Goal: Task Accomplishment & Management: Use online tool/utility

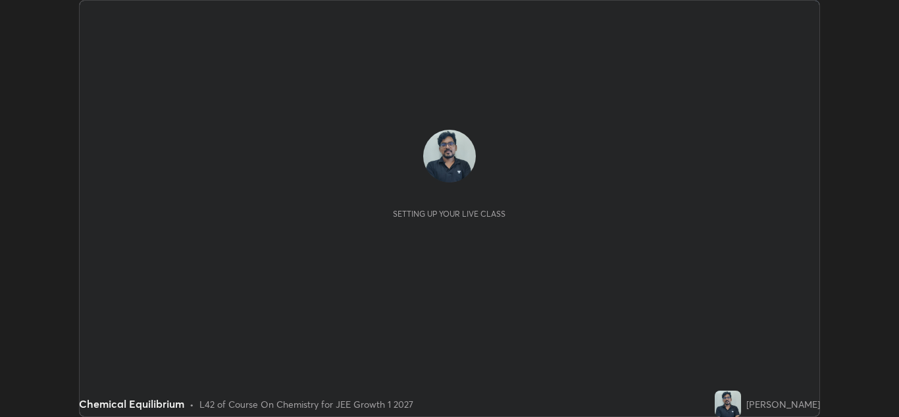
scroll to position [417, 899]
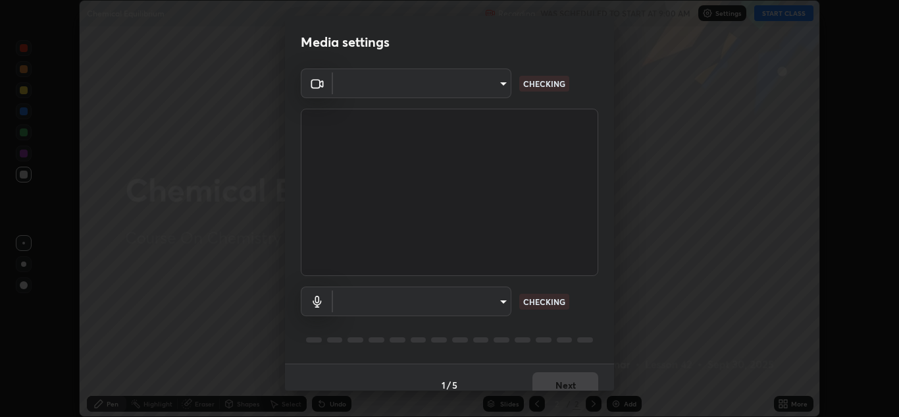
type input "a5fd4db2a2ff04be9e75800ceec395402009cfa99126b0c31c67d7c87717ec82"
type input "010278bcf6f6fe2335e46870fc527c1cf643bdd5c5f90064c40b35460970871c"
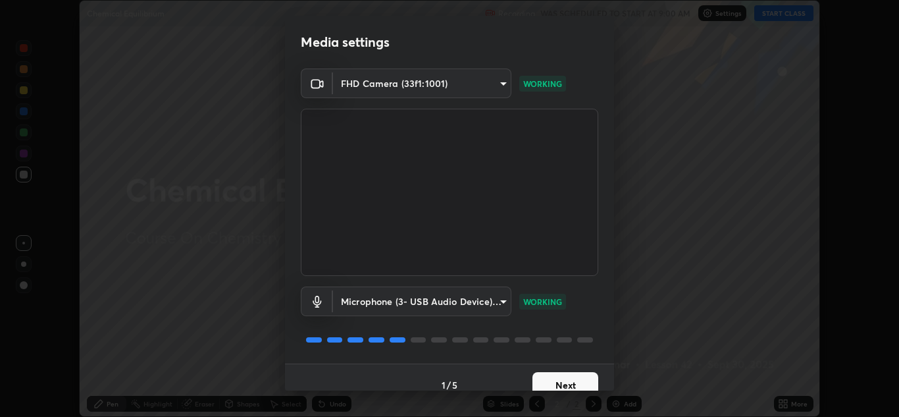
scroll to position [15, 0]
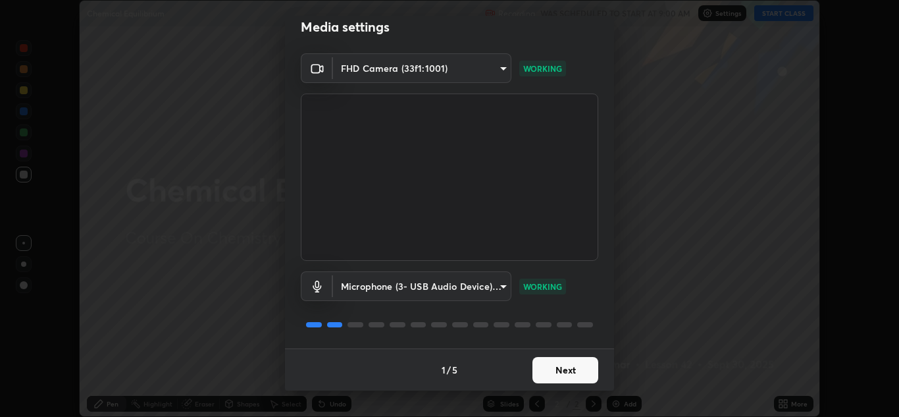
click at [571, 374] on button "Next" at bounding box center [566, 370] width 66 height 26
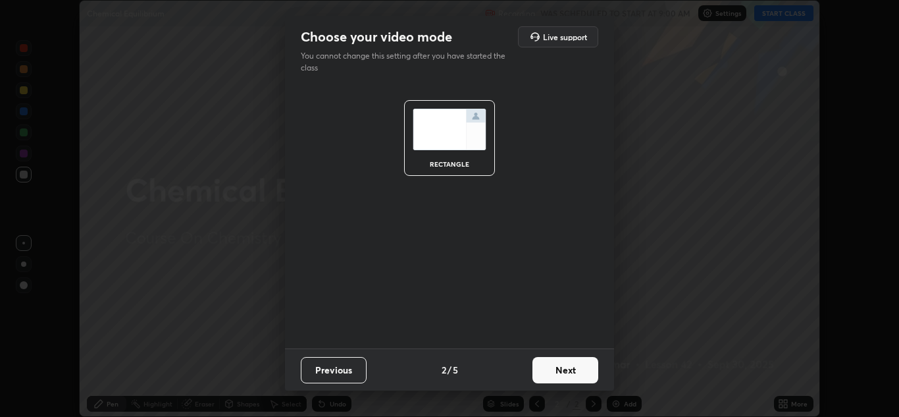
click at [575, 371] on button "Next" at bounding box center [566, 370] width 66 height 26
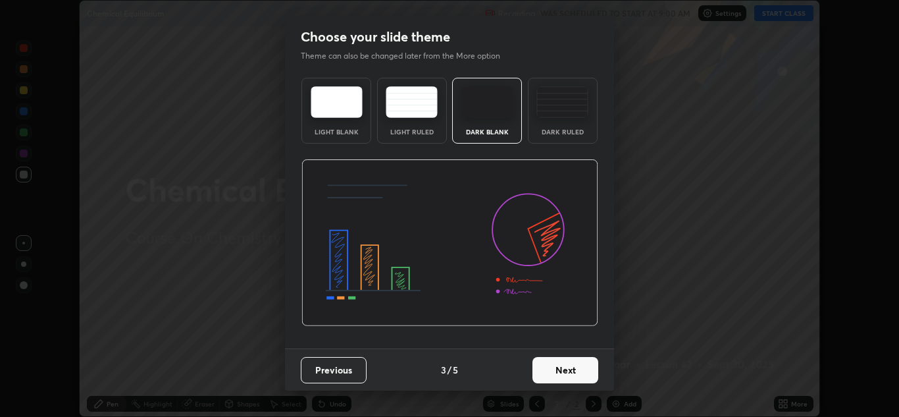
click at [573, 369] on button "Next" at bounding box center [566, 370] width 66 height 26
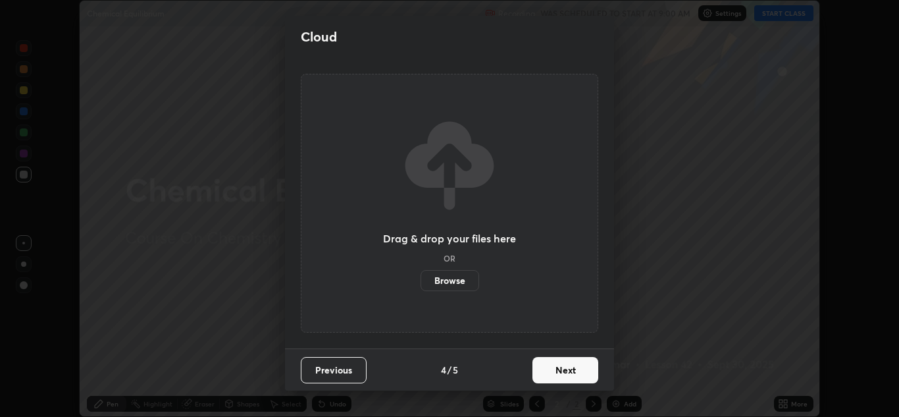
click at [572, 368] on button "Next" at bounding box center [566, 370] width 66 height 26
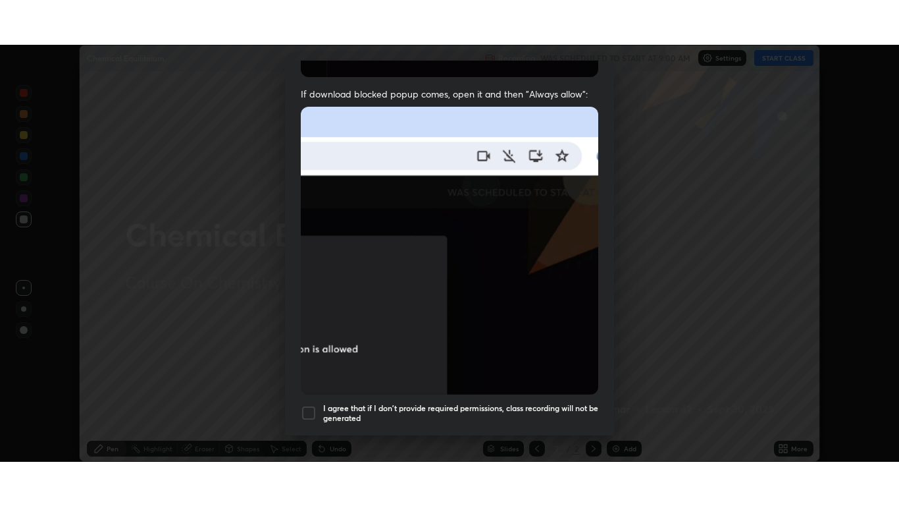
scroll to position [284, 0]
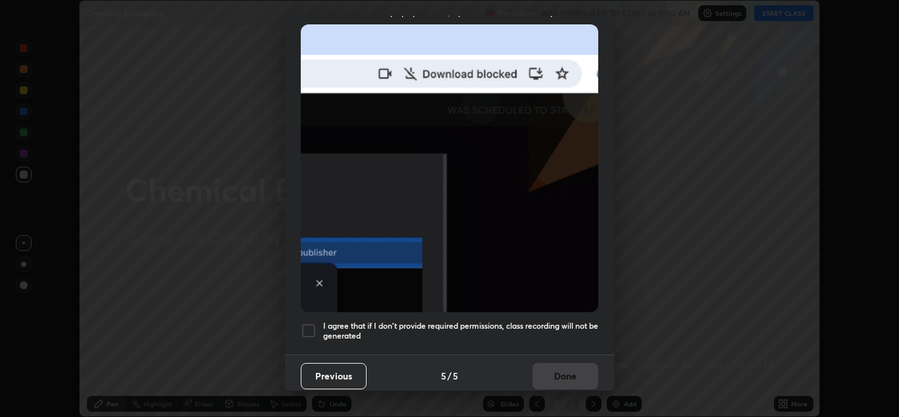
click at [307, 323] on div at bounding box center [309, 331] width 16 height 16
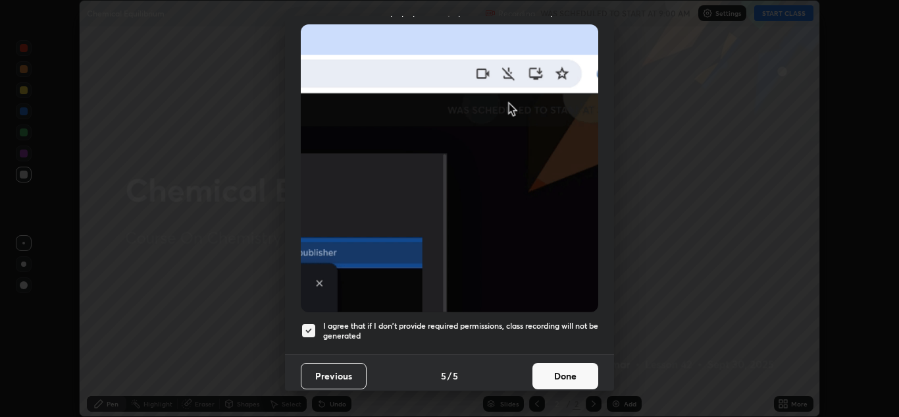
click at [577, 368] on button "Done" at bounding box center [566, 376] width 66 height 26
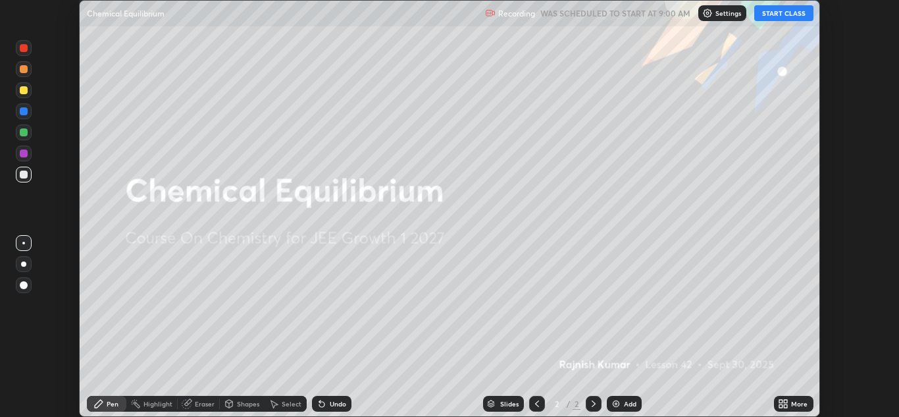
click at [791, 16] on button "START CLASS" at bounding box center [783, 13] width 59 height 16
click at [782, 404] on icon at bounding box center [780, 405] width 3 height 3
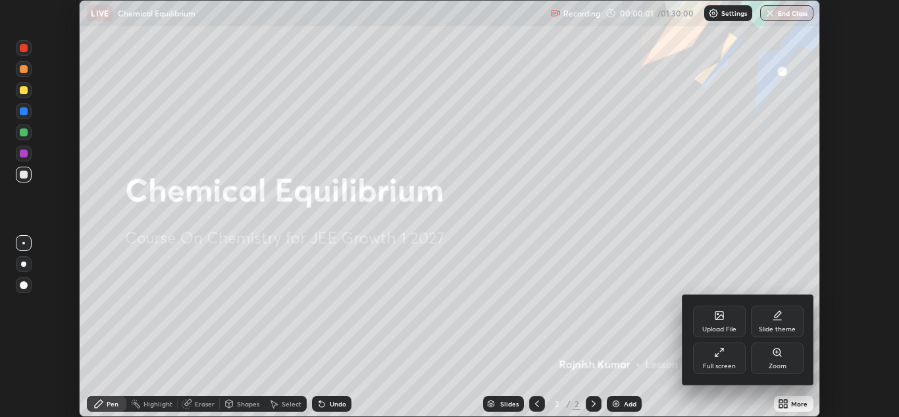
click at [726, 360] on div "Full screen" at bounding box center [719, 358] width 53 height 32
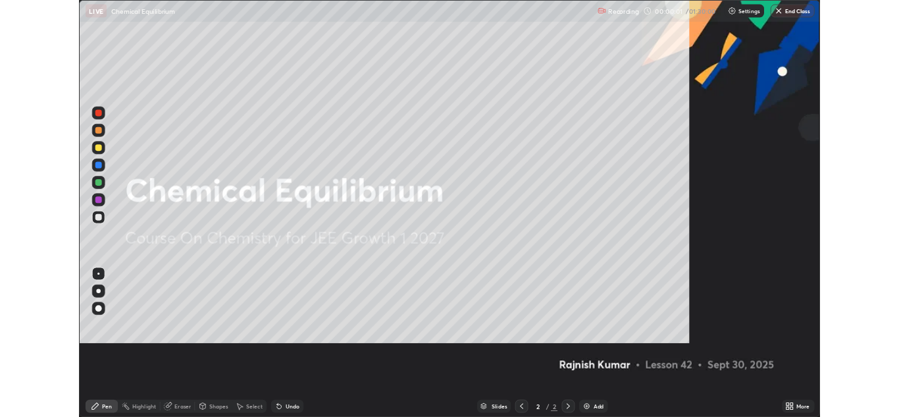
scroll to position [506, 899]
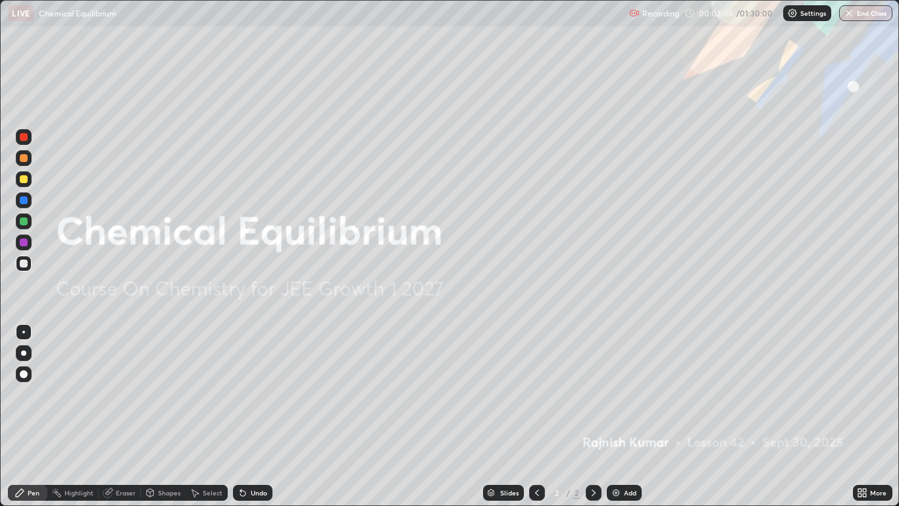
click at [625, 416] on div "Add" at bounding box center [624, 493] width 35 height 16
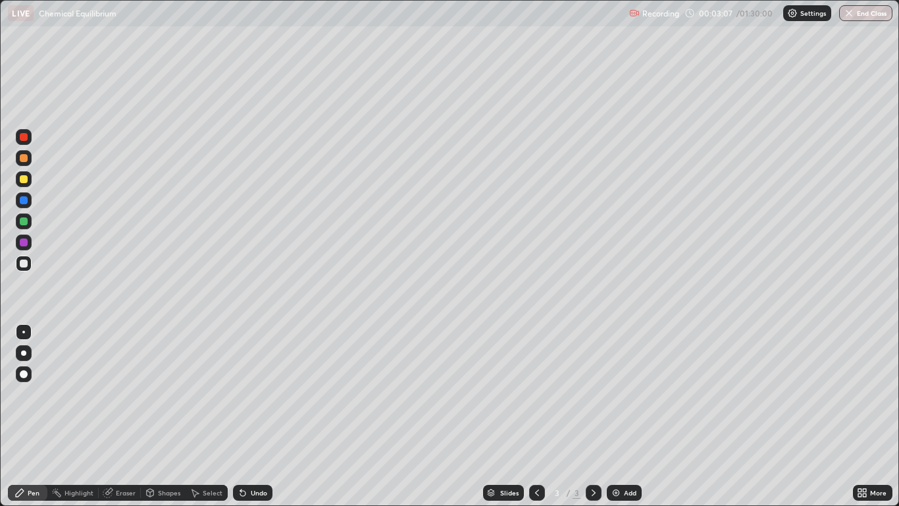
click at [22, 263] on div at bounding box center [24, 263] width 8 height 8
click at [24, 179] on div at bounding box center [24, 179] width 8 height 8
click at [24, 372] on div at bounding box center [24, 374] width 8 height 8
click at [24, 222] on div at bounding box center [24, 221] width 8 height 8
click at [251, 416] on div "Undo" at bounding box center [259, 492] width 16 height 7
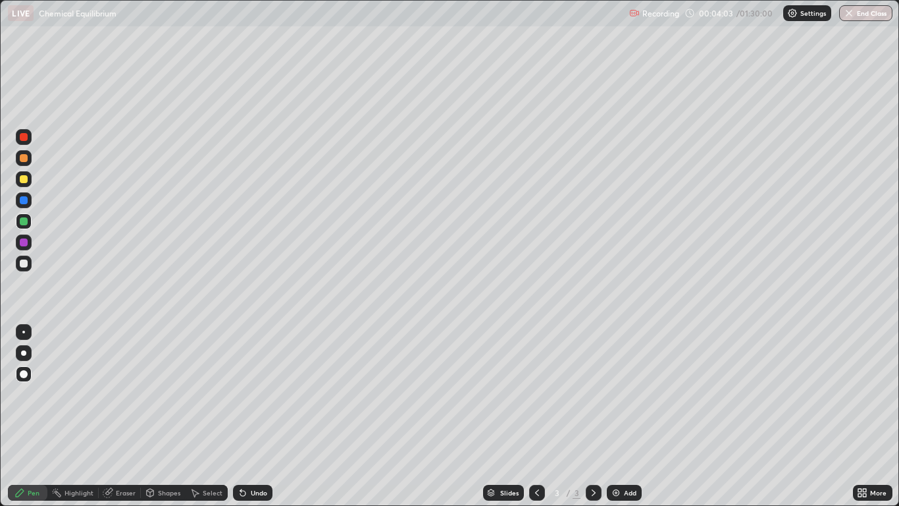
click at [248, 416] on div "Undo" at bounding box center [252, 493] width 39 height 16
click at [259, 416] on div "Undo" at bounding box center [259, 492] width 16 height 7
click at [165, 416] on div "Shapes" at bounding box center [163, 493] width 45 height 16
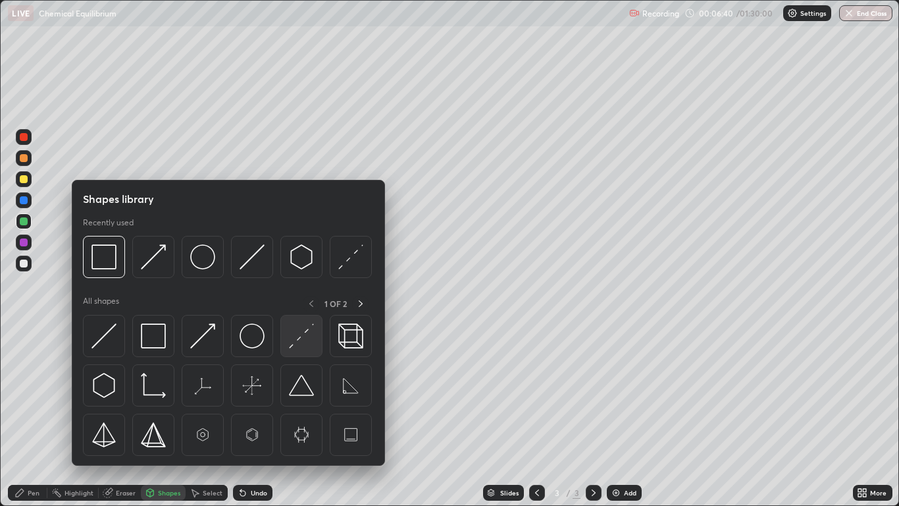
click at [305, 333] on img at bounding box center [301, 335] width 25 height 25
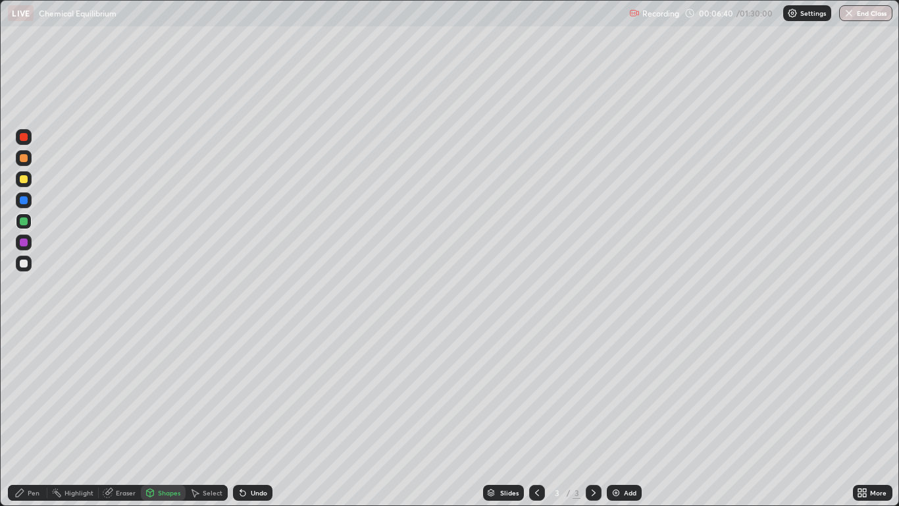
click at [28, 242] on div at bounding box center [24, 242] width 16 height 16
click at [33, 416] on div "Pen" at bounding box center [27, 493] width 39 height 16
click at [22, 220] on div at bounding box center [24, 221] width 8 height 8
click at [626, 416] on div "Add" at bounding box center [630, 492] width 13 height 7
click at [177, 55] on button "Undo" at bounding box center [189, 61] width 38 height 16
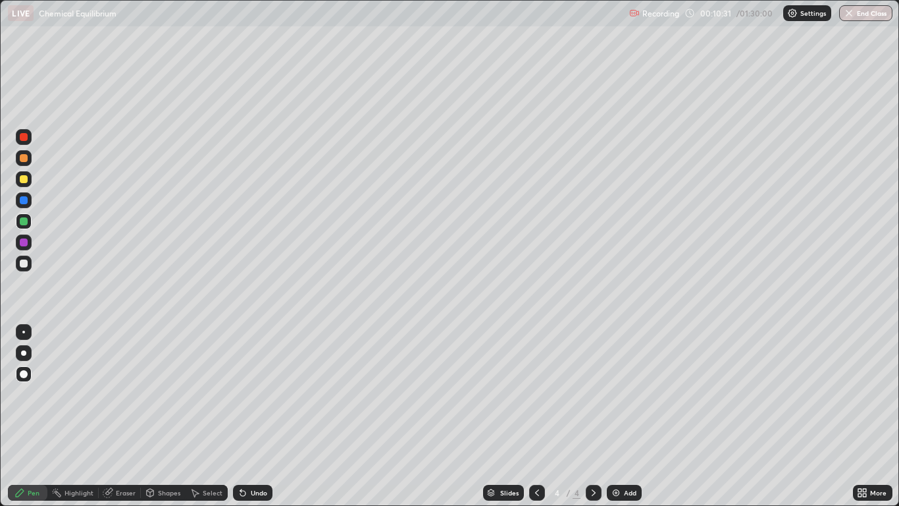
click at [538, 416] on icon at bounding box center [537, 492] width 11 height 11
click at [595, 416] on icon at bounding box center [594, 492] width 11 height 11
click at [536, 416] on div at bounding box center [537, 493] width 16 height 16
click at [591, 416] on icon at bounding box center [594, 492] width 11 height 11
click at [535, 416] on icon at bounding box center [537, 492] width 11 height 11
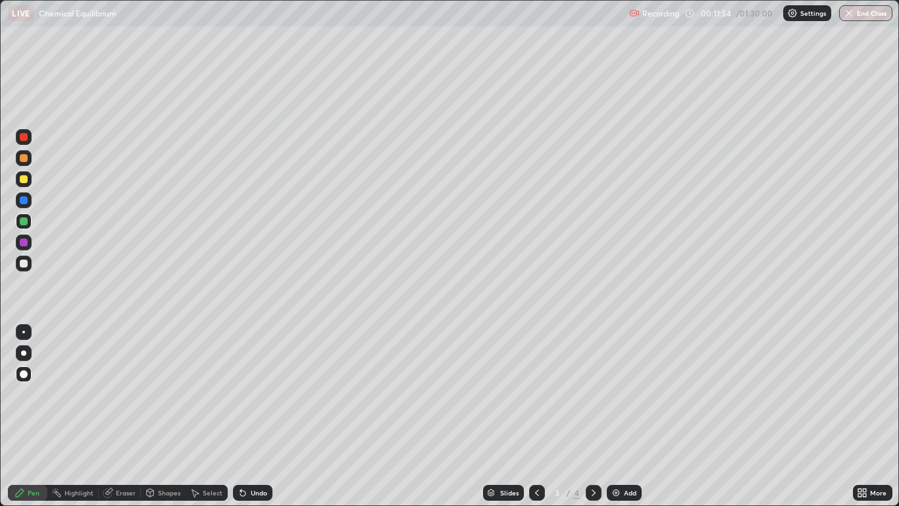
click at [590, 416] on div at bounding box center [594, 492] width 16 height 26
click at [27, 263] on div at bounding box center [24, 263] width 8 height 8
click at [251, 416] on div "Undo" at bounding box center [259, 492] width 16 height 7
click at [253, 416] on div "Undo" at bounding box center [259, 492] width 16 height 7
click at [262, 416] on div "Undo" at bounding box center [252, 493] width 39 height 16
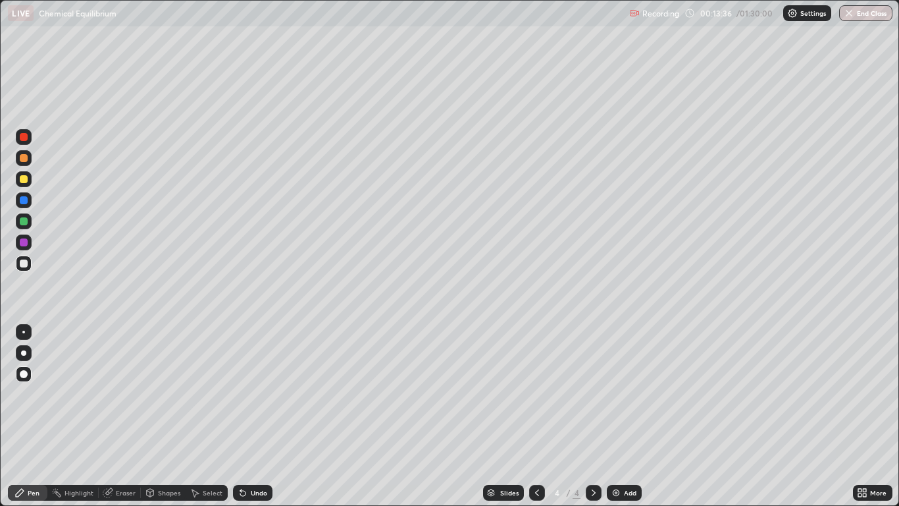
click at [252, 416] on div "Undo" at bounding box center [259, 492] width 16 height 7
click at [255, 416] on div "Undo" at bounding box center [259, 492] width 16 height 7
click at [263, 416] on div "Undo" at bounding box center [252, 493] width 39 height 16
click at [203, 416] on div "Select" at bounding box center [213, 492] width 20 height 7
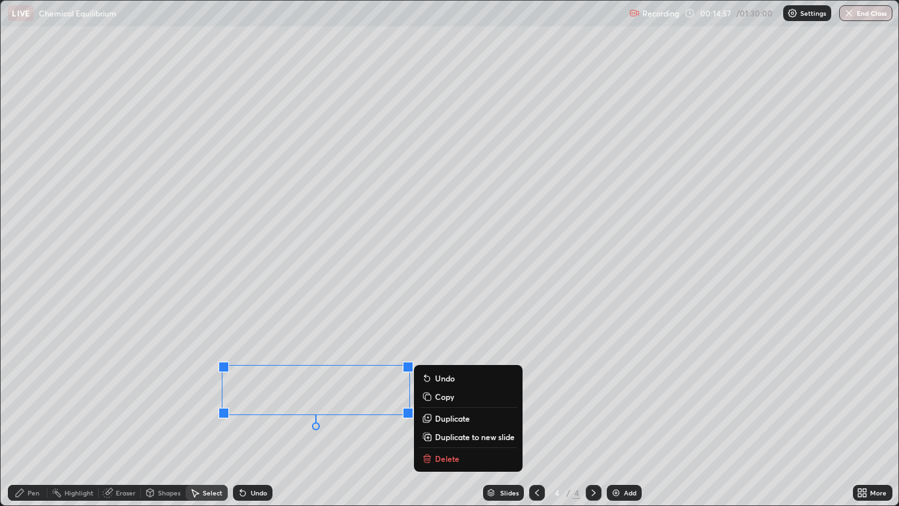
click at [434, 416] on button "Delete" at bounding box center [468, 458] width 98 height 16
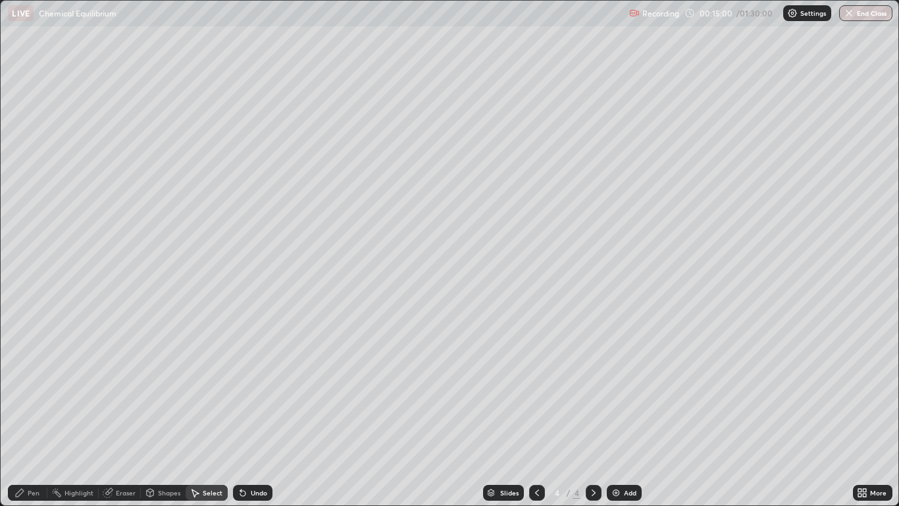
click at [115, 416] on div "Eraser" at bounding box center [120, 493] width 42 height 16
click at [537, 416] on icon at bounding box center [537, 492] width 11 height 11
click at [203, 416] on div "Select" at bounding box center [213, 492] width 20 height 7
click at [153, 106] on div "0 ° Undo Copy Duplicate Duplicate to new slide Delete" at bounding box center [449, 253] width 897 height 504
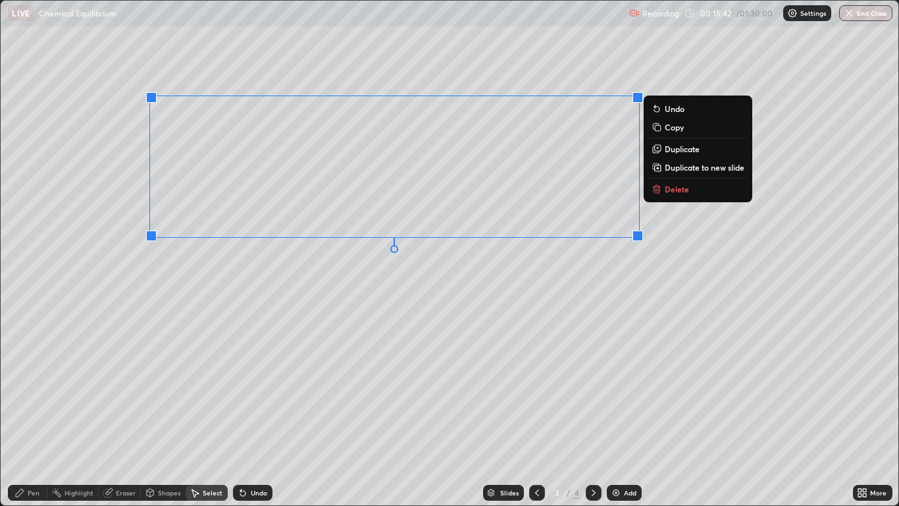
click at [687, 132] on button "Copy" at bounding box center [698, 127] width 98 height 16
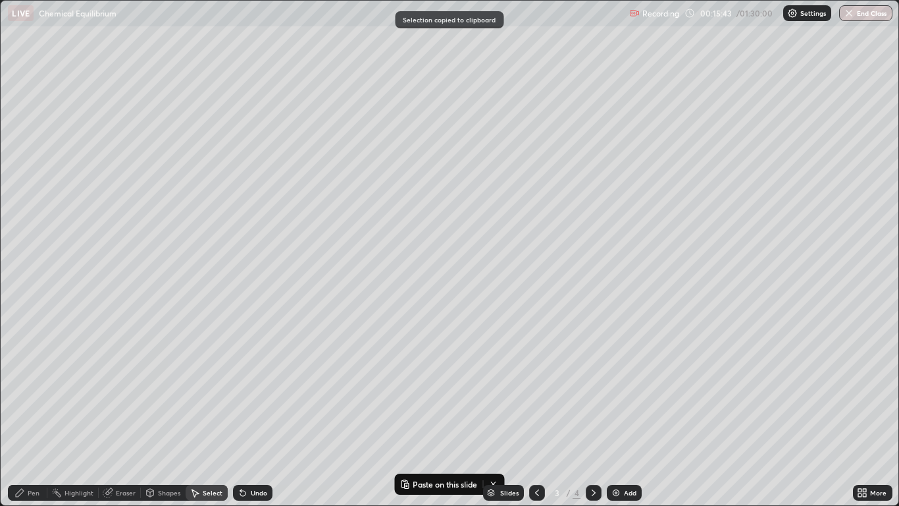
click at [593, 416] on icon at bounding box center [594, 492] width 11 height 11
click at [625, 416] on div "Add" at bounding box center [630, 492] width 13 height 7
click at [29, 416] on div "Pen" at bounding box center [27, 493] width 39 height 16
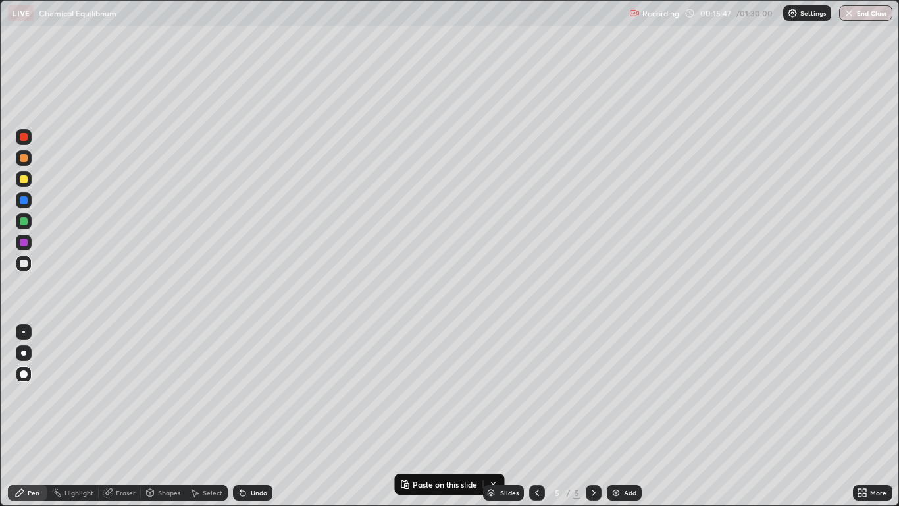
click at [24, 186] on div at bounding box center [24, 179] width 16 height 16
click at [208, 416] on div "Select" at bounding box center [213, 492] width 20 height 7
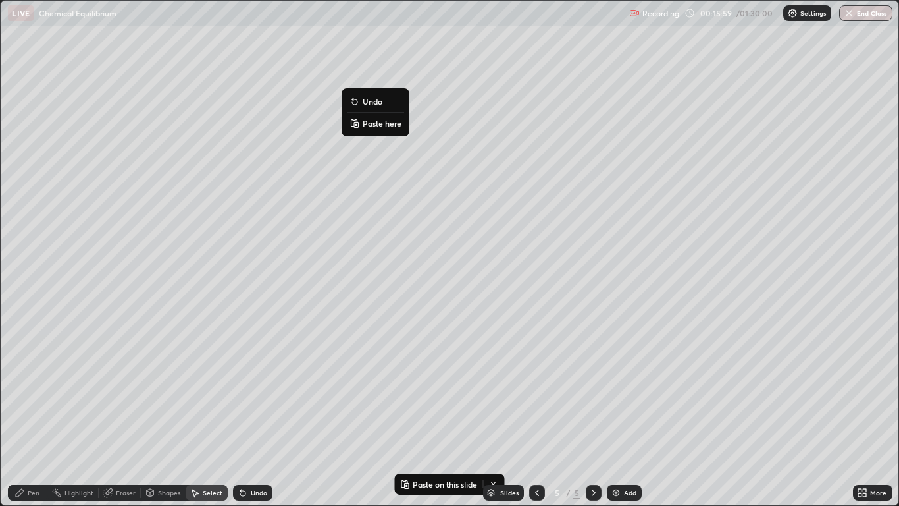
click at [382, 124] on p "Paste here" at bounding box center [382, 123] width 39 height 11
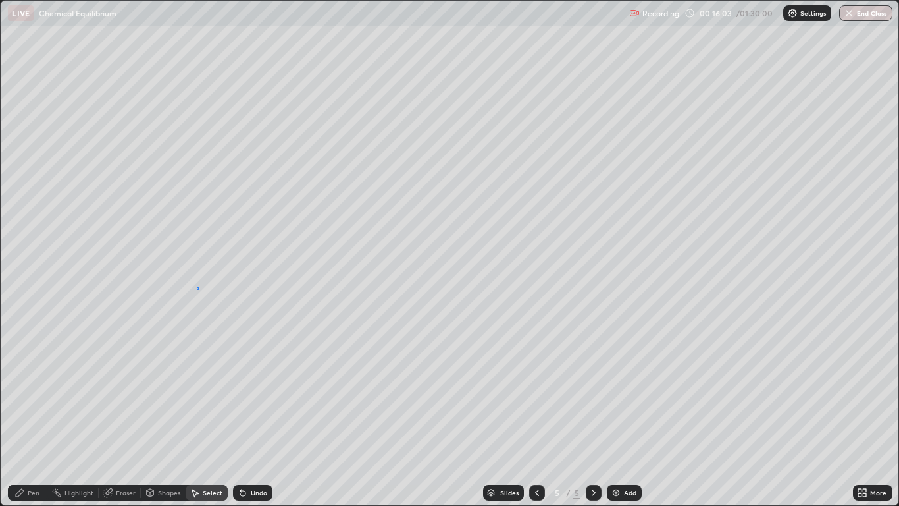
click at [198, 289] on div "0 ° Undo Copy Paste here Duplicate Duplicate to new slide Delete" at bounding box center [449, 253] width 897 height 504
click at [34, 416] on div "Pen" at bounding box center [34, 492] width 12 height 7
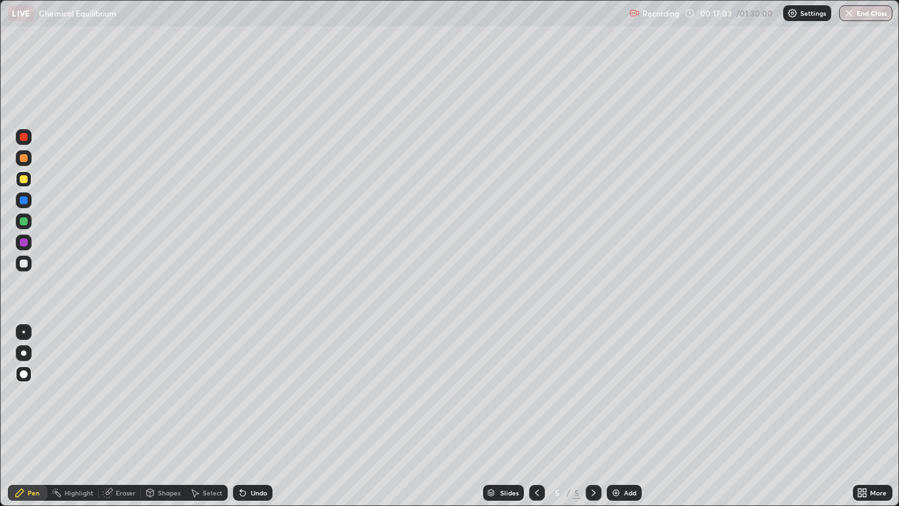
click at [253, 416] on div "Undo" at bounding box center [259, 492] width 16 height 7
click at [213, 416] on div "Select" at bounding box center [207, 493] width 42 height 16
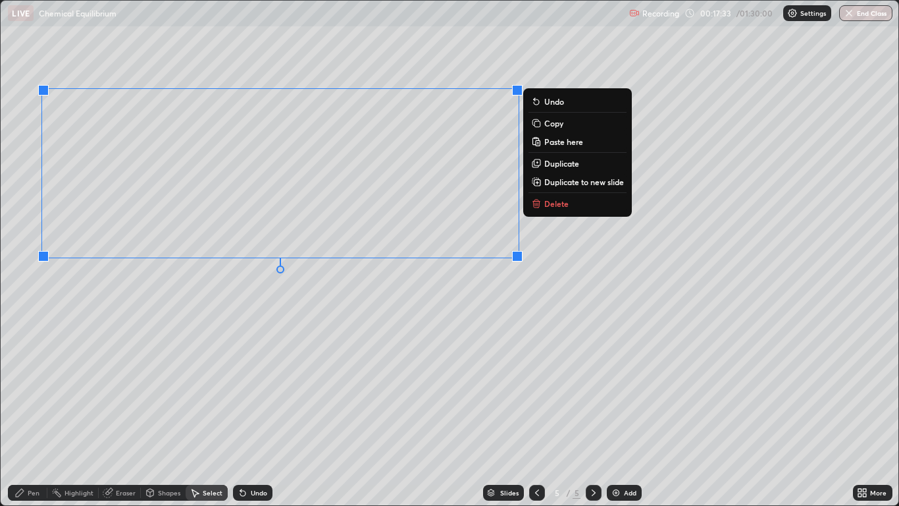
click at [42, 375] on div "0 ° Undo Copy Paste here Duplicate Duplicate to new slide Delete" at bounding box center [449, 253] width 897 height 504
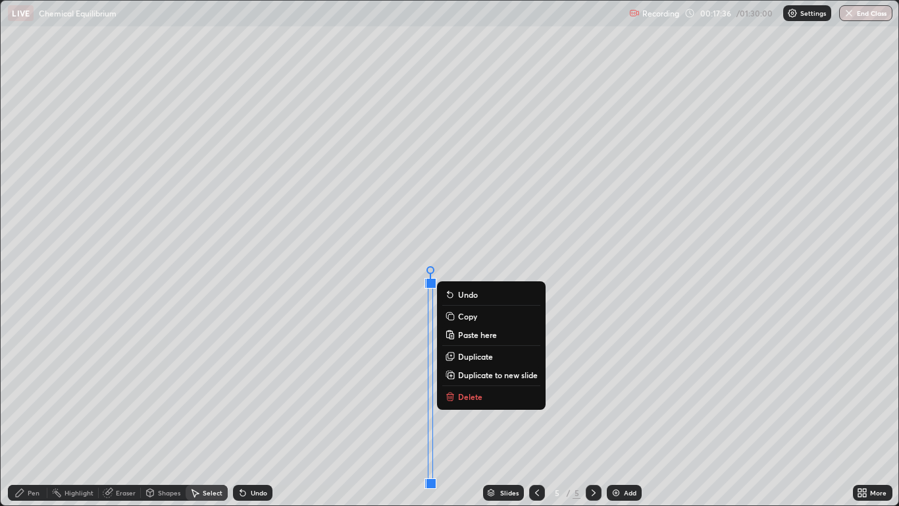
click at [716, 416] on div "0 ° Undo Copy Paste here Duplicate Duplicate to new slide Delete" at bounding box center [449, 253] width 897 height 504
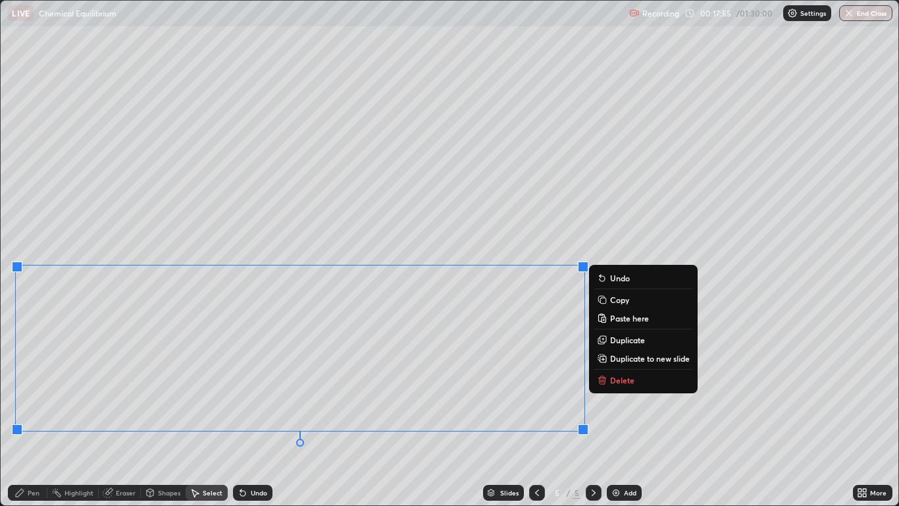
click at [702, 367] on div "0 ° Undo Copy Paste here Duplicate Duplicate to new slide Delete" at bounding box center [449, 253] width 897 height 504
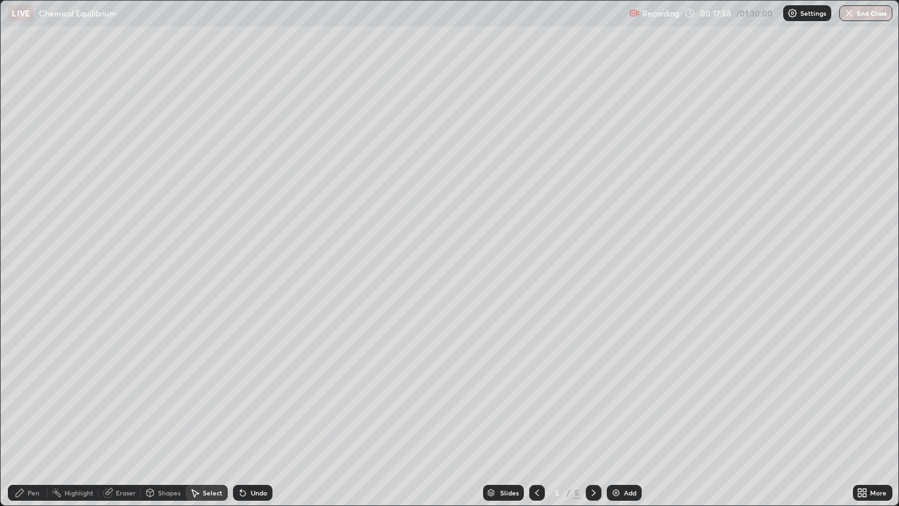
click at [169, 416] on div "Shapes" at bounding box center [169, 492] width 22 height 7
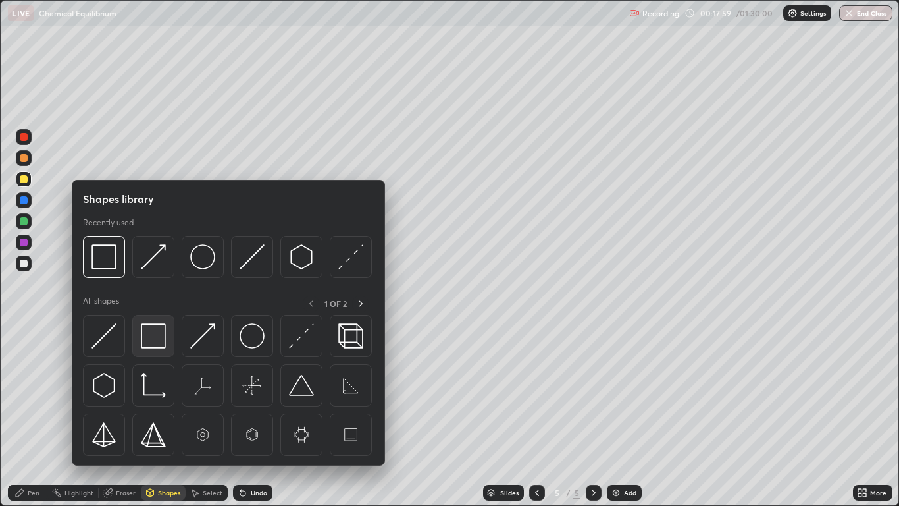
click at [158, 338] on img at bounding box center [153, 335] width 25 height 25
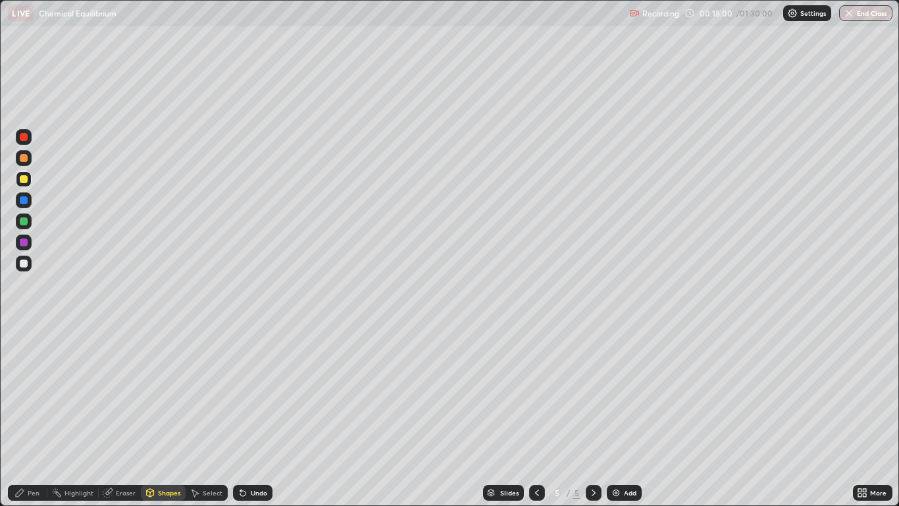
click at [25, 245] on div at bounding box center [24, 242] width 8 height 8
click at [36, 416] on div "Pen" at bounding box center [34, 492] width 12 height 7
click at [24, 226] on div at bounding box center [24, 221] width 16 height 16
click at [257, 416] on div "Undo" at bounding box center [259, 492] width 16 height 7
click at [626, 416] on div "Add" at bounding box center [630, 492] width 13 height 7
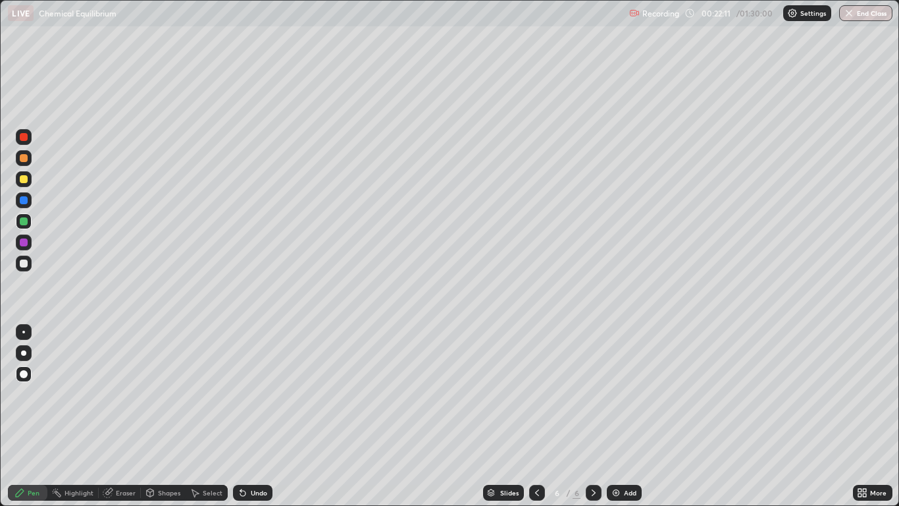
click at [25, 176] on div at bounding box center [24, 179] width 8 height 8
click at [256, 416] on div "Undo" at bounding box center [259, 492] width 16 height 7
click at [23, 224] on div at bounding box center [24, 221] width 8 height 8
click at [255, 416] on div "Undo" at bounding box center [259, 492] width 16 height 7
click at [252, 416] on div "Undo" at bounding box center [252, 493] width 39 height 16
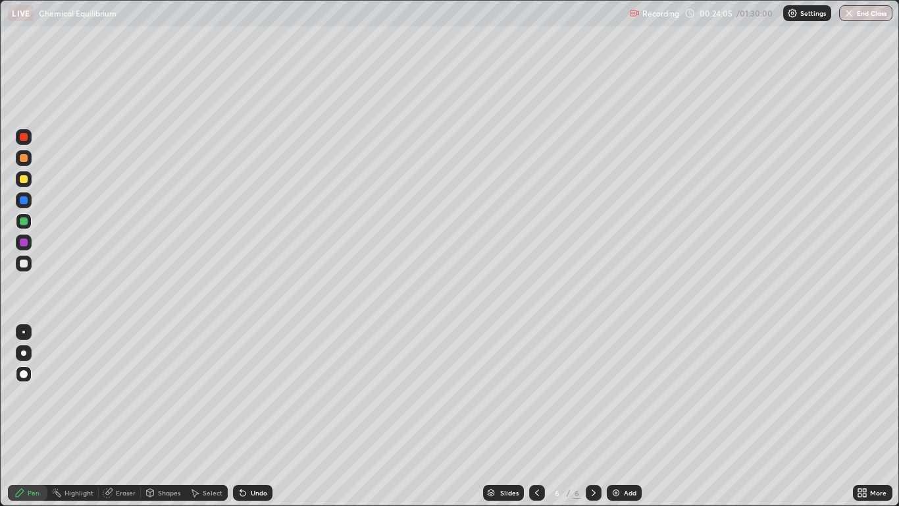
click at [268, 416] on div "Undo" at bounding box center [252, 493] width 39 height 16
click at [266, 416] on div "Undo" at bounding box center [252, 493] width 39 height 16
click at [249, 416] on div "Undo" at bounding box center [252, 493] width 39 height 16
click at [29, 263] on div at bounding box center [24, 263] width 16 height 16
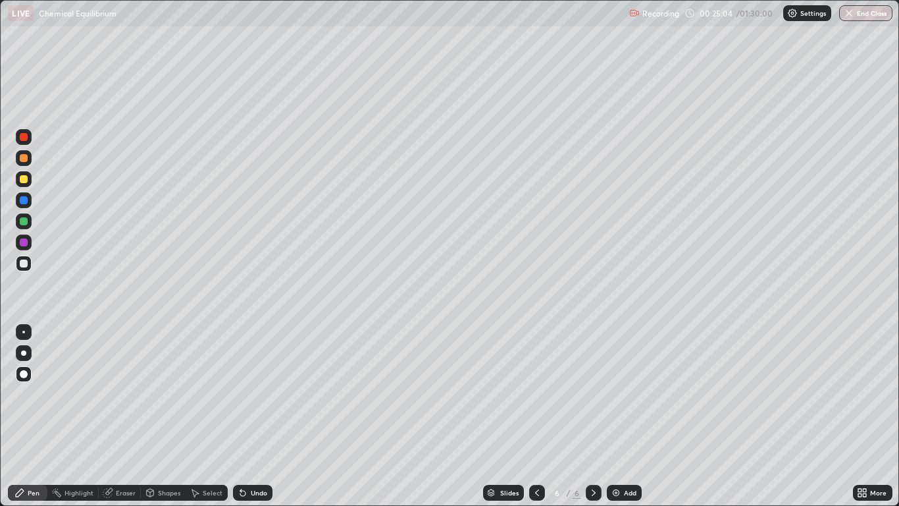
click at [261, 416] on div "Undo" at bounding box center [259, 492] width 16 height 7
click at [259, 416] on div "Undo" at bounding box center [259, 492] width 16 height 7
click at [255, 416] on div "Undo" at bounding box center [259, 492] width 16 height 7
click at [252, 416] on div "Undo" at bounding box center [259, 492] width 16 height 7
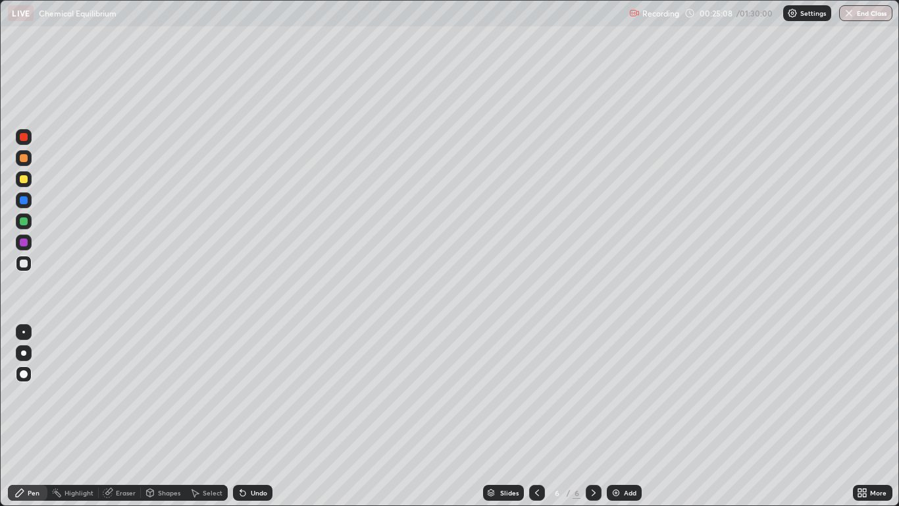
click at [251, 416] on div "Undo" at bounding box center [259, 492] width 16 height 7
click at [247, 416] on div "Undo" at bounding box center [252, 493] width 39 height 16
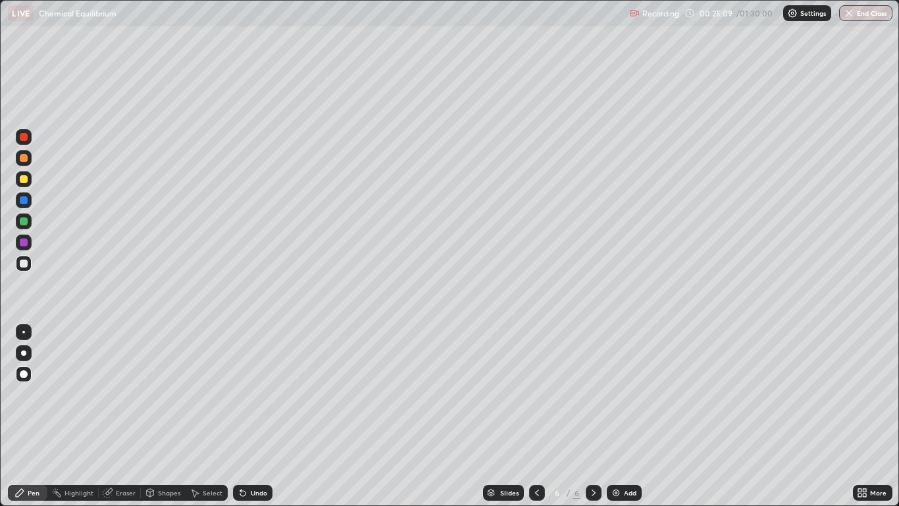
click at [251, 416] on div "Undo" at bounding box center [259, 492] width 16 height 7
click at [207, 416] on div "Select" at bounding box center [213, 492] width 20 height 7
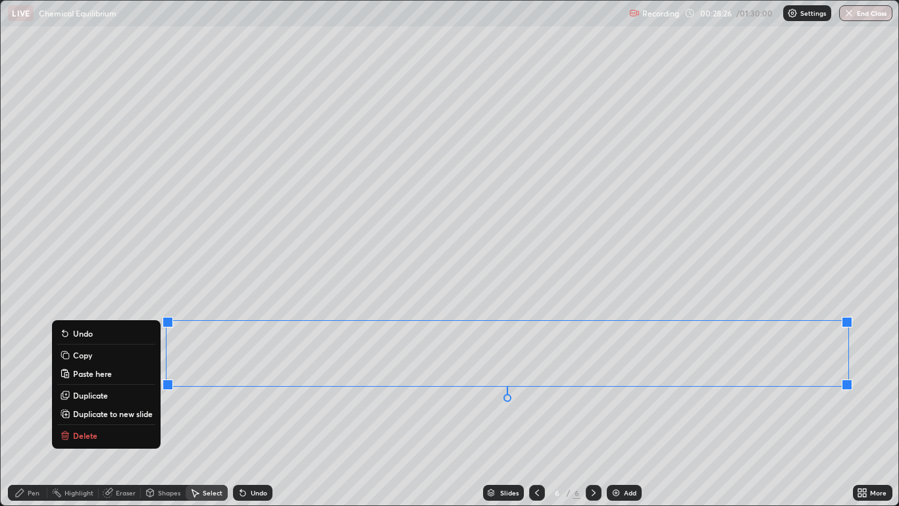
click at [114, 357] on button "Copy" at bounding box center [106, 355] width 98 height 16
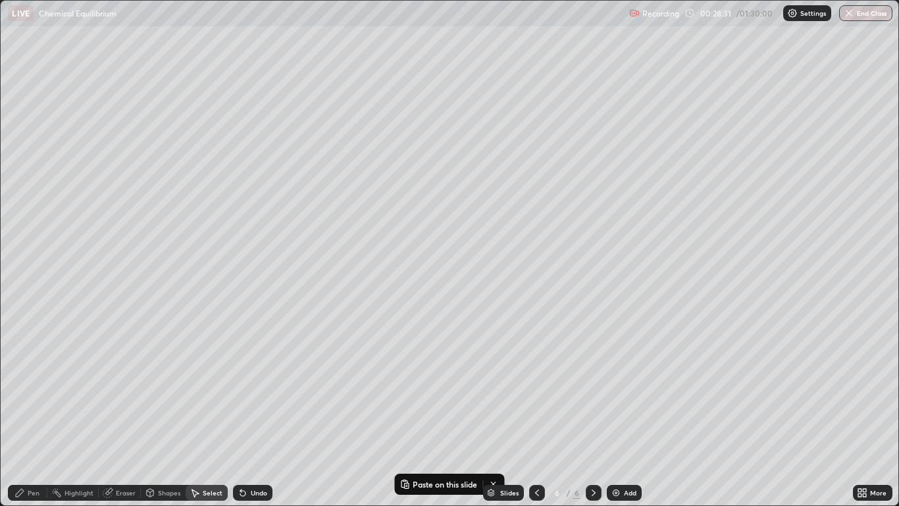
click at [623, 416] on div "Add" at bounding box center [624, 493] width 35 height 16
click at [290, 67] on p "Paste here" at bounding box center [292, 67] width 39 height 11
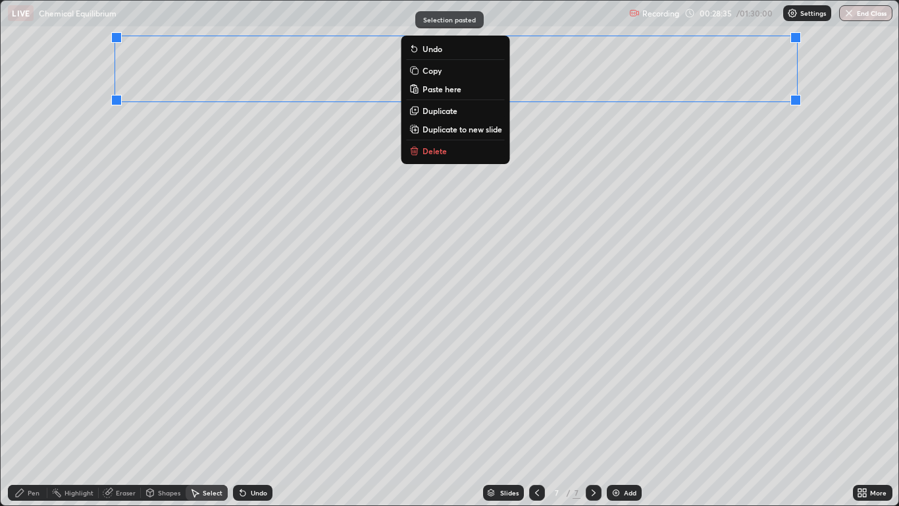
click at [292, 316] on div "0 ° Undo Copy Paste here Duplicate Duplicate to new slide Delete" at bounding box center [449, 253] width 897 height 504
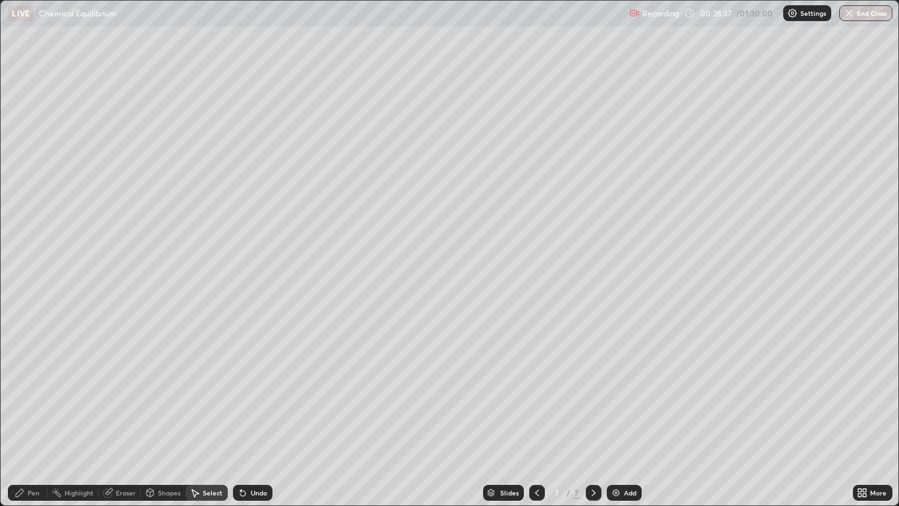
click at [125, 416] on div "Eraser" at bounding box center [126, 492] width 20 height 7
click at [209, 416] on div "Select" at bounding box center [213, 492] width 20 height 7
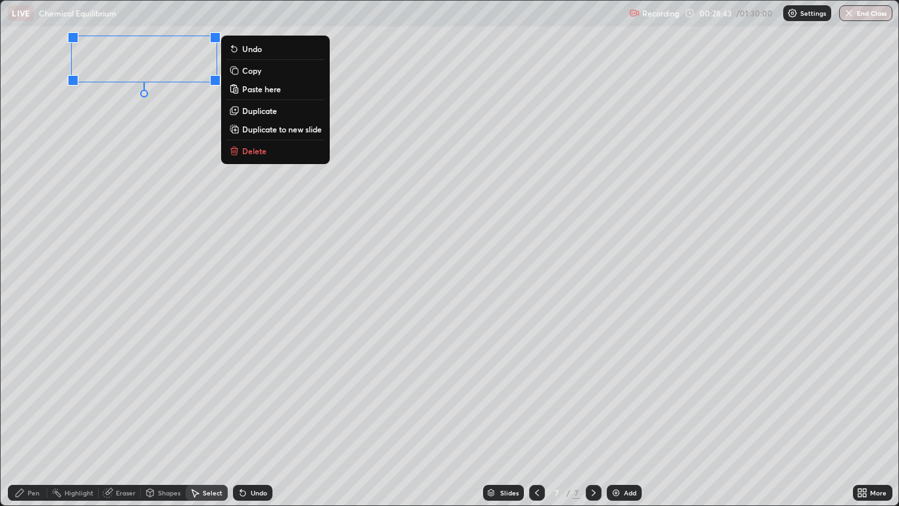
click at [202, 136] on div "0 ° Undo Copy Paste here Duplicate Duplicate to new slide Delete" at bounding box center [449, 253] width 897 height 504
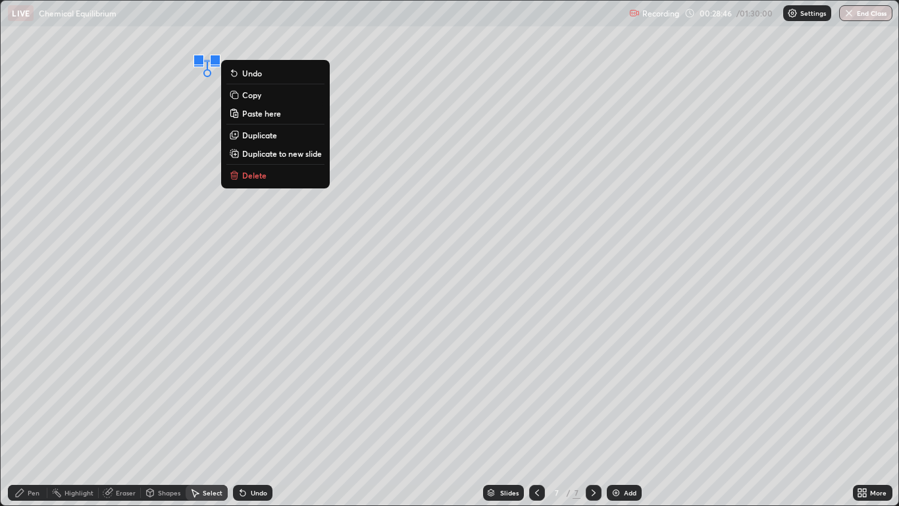
click at [257, 174] on p "Delete" at bounding box center [254, 175] width 24 height 11
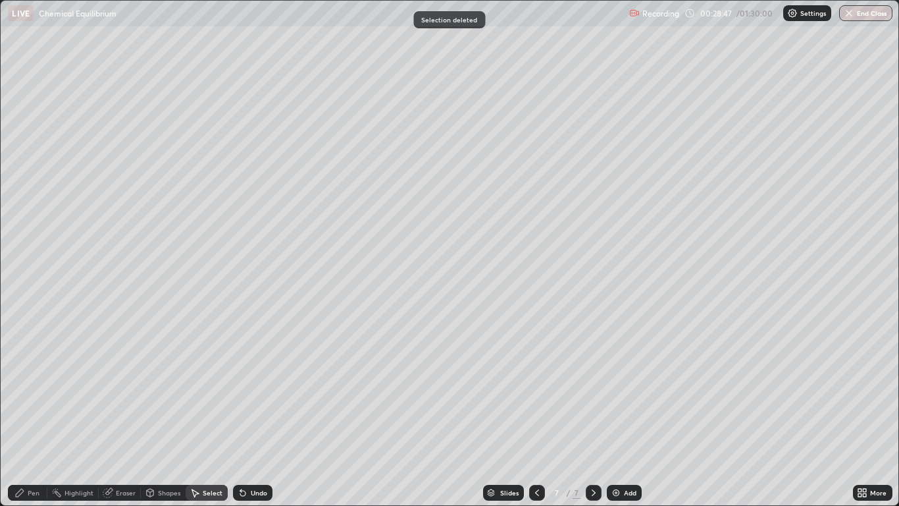
click at [32, 416] on div "Pen" at bounding box center [27, 493] width 39 height 16
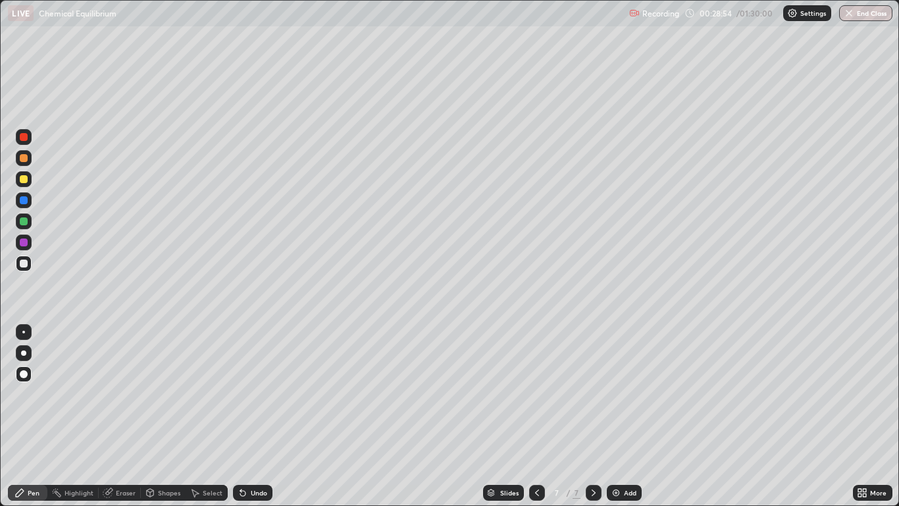
click at [208, 416] on div "Select" at bounding box center [213, 492] width 20 height 7
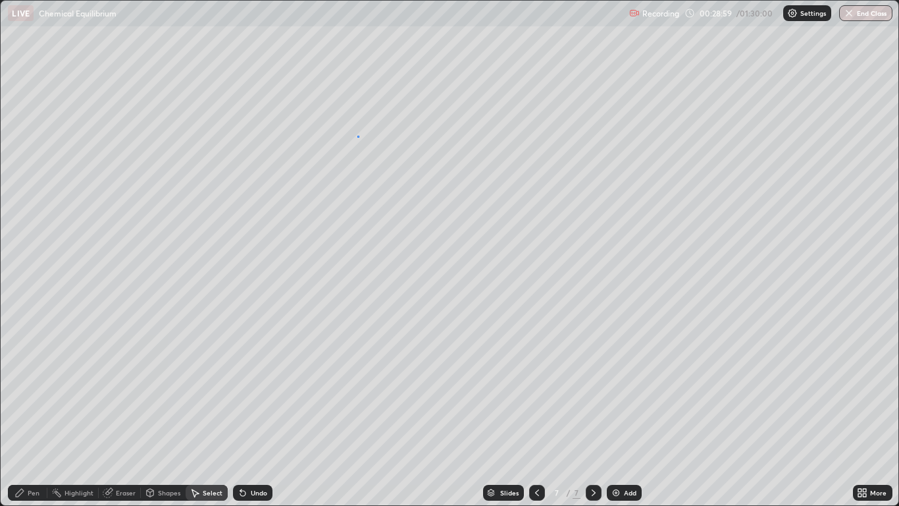
click at [358, 136] on div "0 ° Undo Copy Paste here Duplicate Duplicate to new slide Delete" at bounding box center [449, 253] width 897 height 504
click at [397, 186] on div "0 ° Undo Copy Paste here Duplicate Duplicate to new slide Delete" at bounding box center [449, 253] width 897 height 504
click at [34, 416] on div "Pen" at bounding box center [34, 492] width 12 height 7
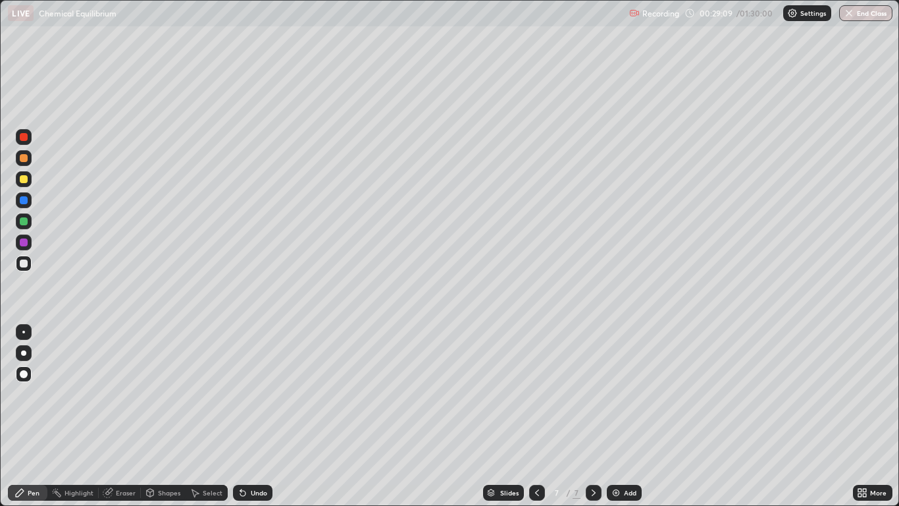
click at [252, 416] on div "Undo" at bounding box center [259, 492] width 16 height 7
click at [248, 416] on div "Undo" at bounding box center [252, 493] width 39 height 16
click at [203, 416] on div "Select" at bounding box center [213, 492] width 20 height 7
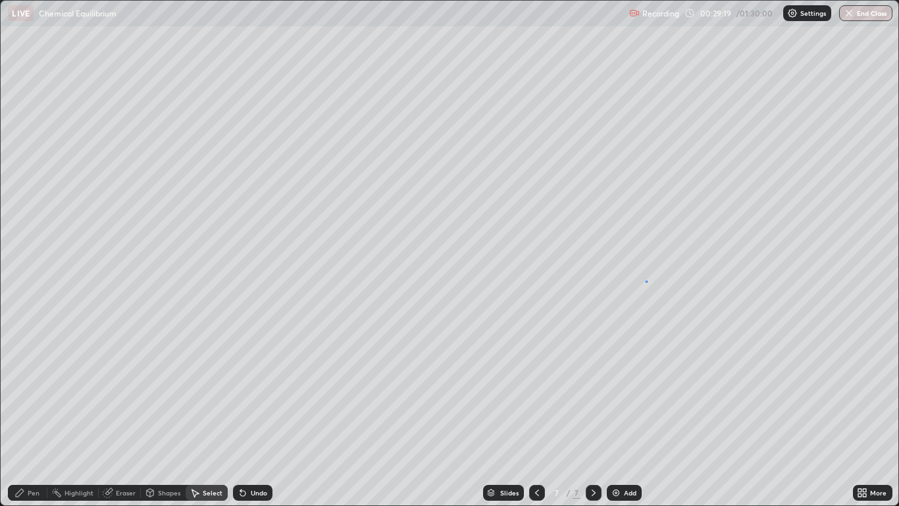
click at [647, 281] on div "0 ° Undo Copy Paste here Duplicate Duplicate to new slide Delete" at bounding box center [449, 253] width 897 height 504
click at [40, 416] on div "Pen" at bounding box center [27, 493] width 39 height 16
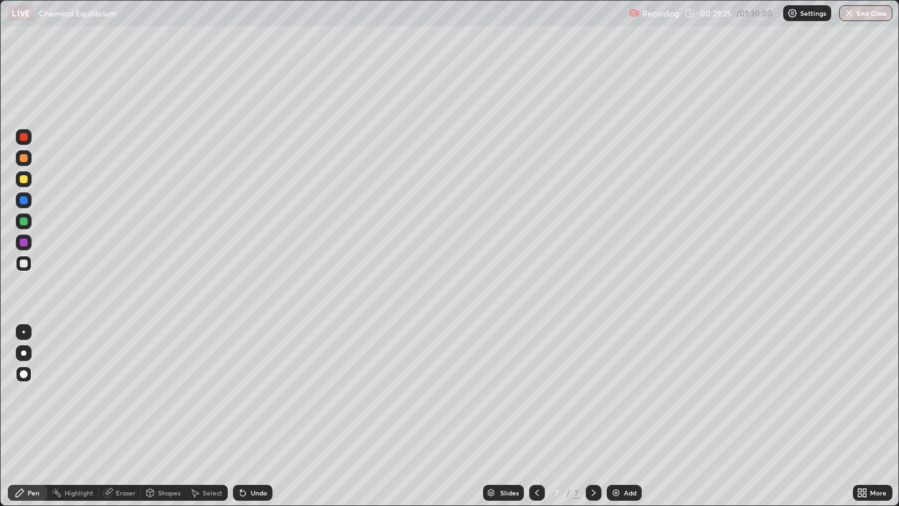
click at [219, 416] on div "Select" at bounding box center [213, 492] width 20 height 7
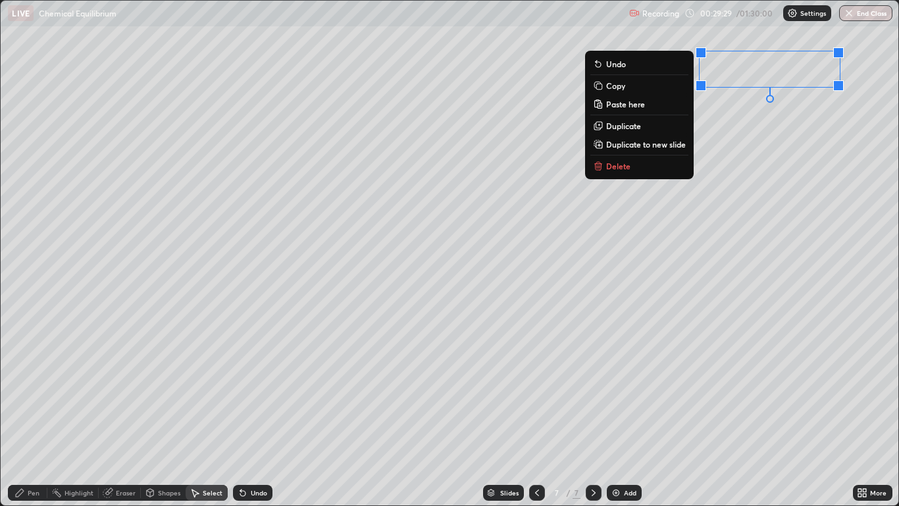
click at [38, 416] on div "Pen" at bounding box center [27, 493] width 39 height 16
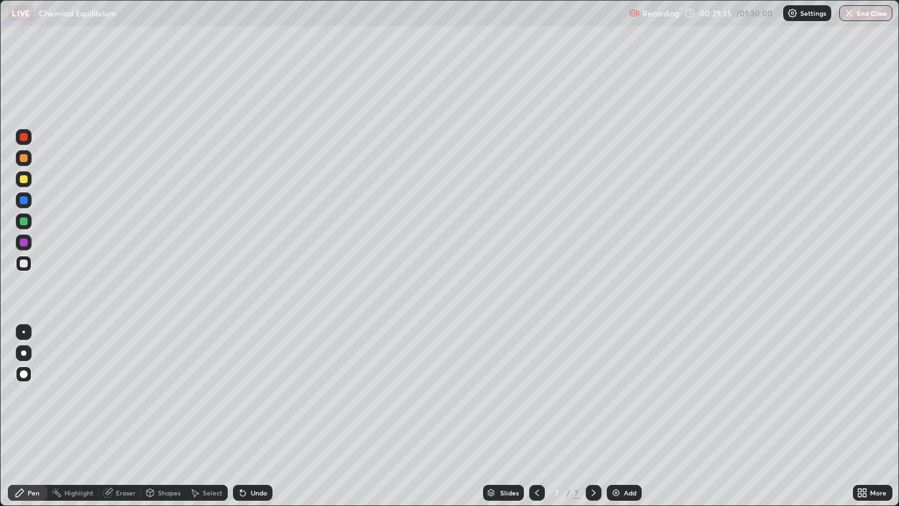
click at [24, 220] on div at bounding box center [24, 221] width 8 height 8
click at [537, 416] on icon at bounding box center [537, 492] width 11 height 11
click at [593, 416] on icon at bounding box center [594, 492] width 11 height 11
click at [259, 416] on div "Undo" at bounding box center [252, 493] width 39 height 16
click at [257, 416] on div "Undo" at bounding box center [259, 492] width 16 height 7
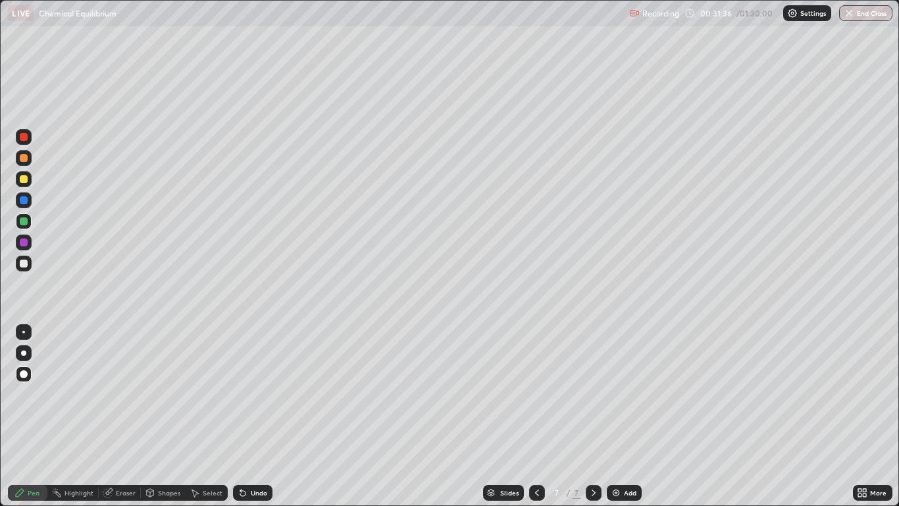
click at [211, 416] on div "Select" at bounding box center [213, 492] width 20 height 7
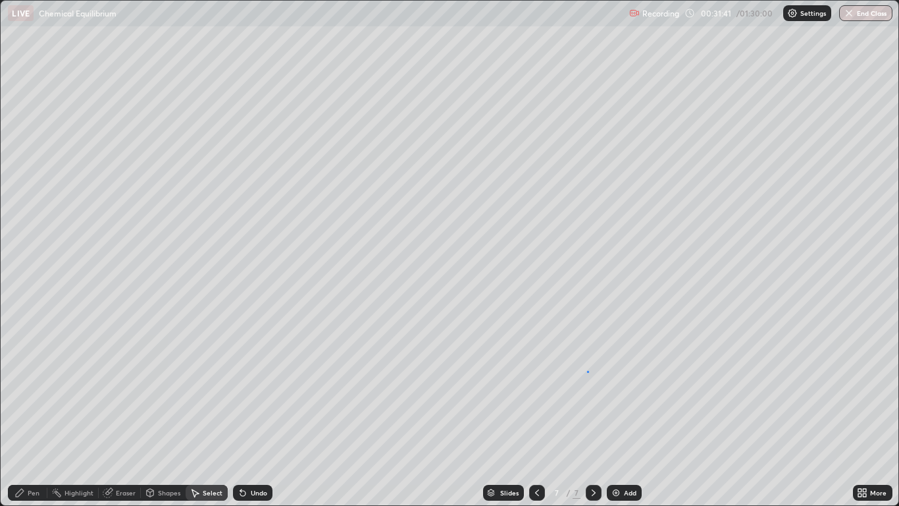
click at [589, 371] on div "0 ° Undo Copy Paste here Duplicate Duplicate to new slide Delete" at bounding box center [449, 253] width 897 height 504
click at [165, 416] on div "Shapes" at bounding box center [169, 492] width 22 height 7
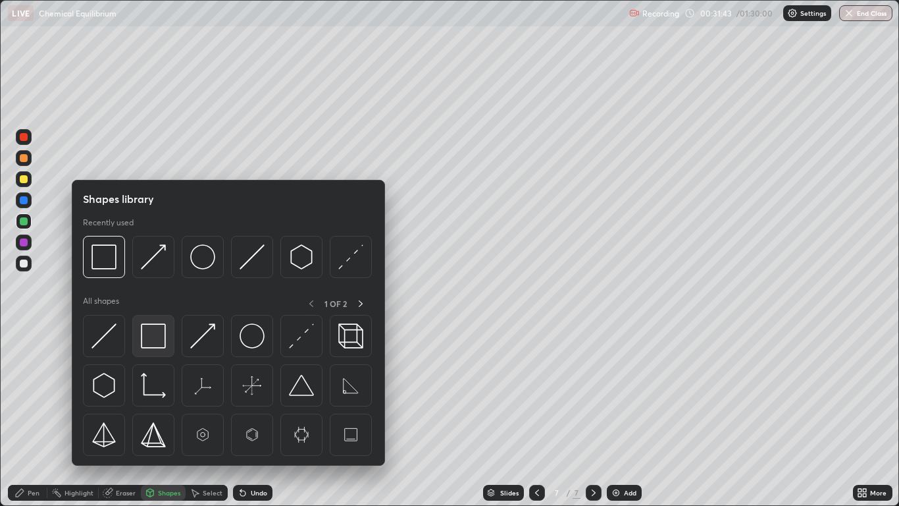
click at [155, 334] on img at bounding box center [153, 335] width 25 height 25
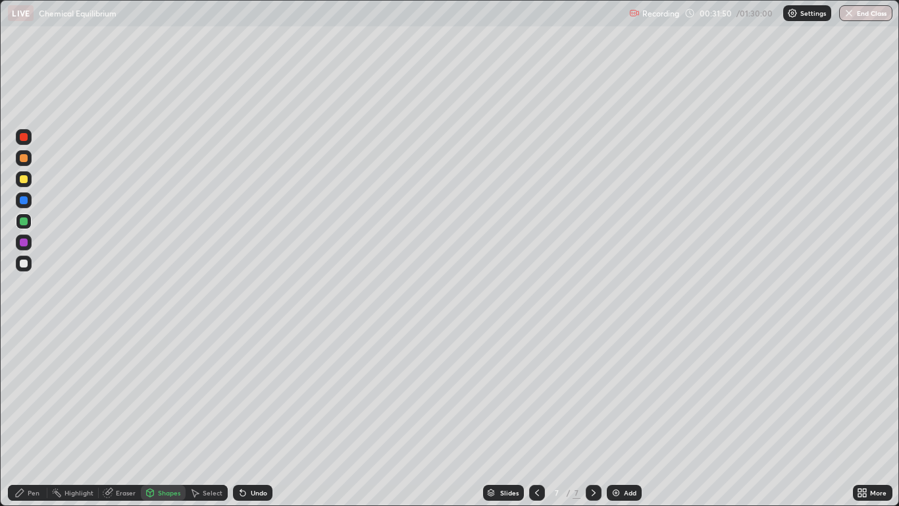
click at [26, 182] on div at bounding box center [24, 179] width 8 height 8
click at [39, 416] on div "Pen" at bounding box center [27, 493] width 39 height 16
click at [253, 416] on div "Undo" at bounding box center [252, 493] width 39 height 16
click at [249, 416] on div "Undo" at bounding box center [252, 493] width 39 height 16
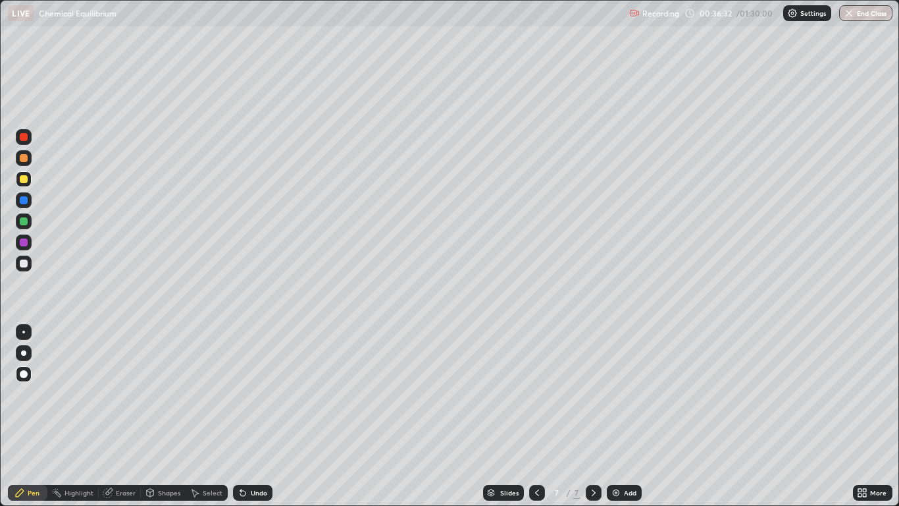
click at [629, 416] on div "Add" at bounding box center [630, 492] width 13 height 7
click at [538, 416] on icon at bounding box center [537, 492] width 11 height 11
click at [251, 416] on div "Undo" at bounding box center [252, 493] width 39 height 16
click at [252, 416] on div "Undo" at bounding box center [252, 493] width 39 height 16
click at [249, 416] on div "Undo" at bounding box center [252, 493] width 39 height 16
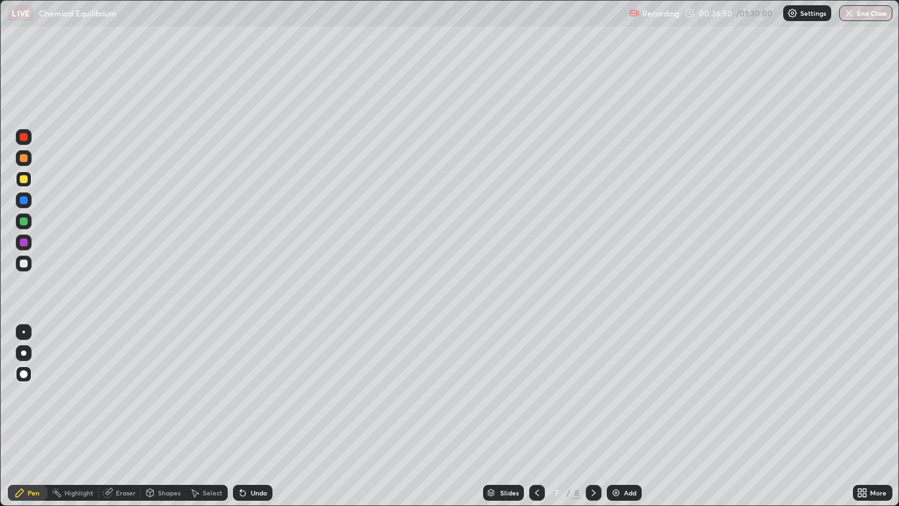
click at [248, 416] on div "Undo" at bounding box center [252, 493] width 39 height 16
click at [247, 416] on div "Undo" at bounding box center [252, 493] width 39 height 16
click at [258, 416] on div "Undo" at bounding box center [259, 492] width 16 height 7
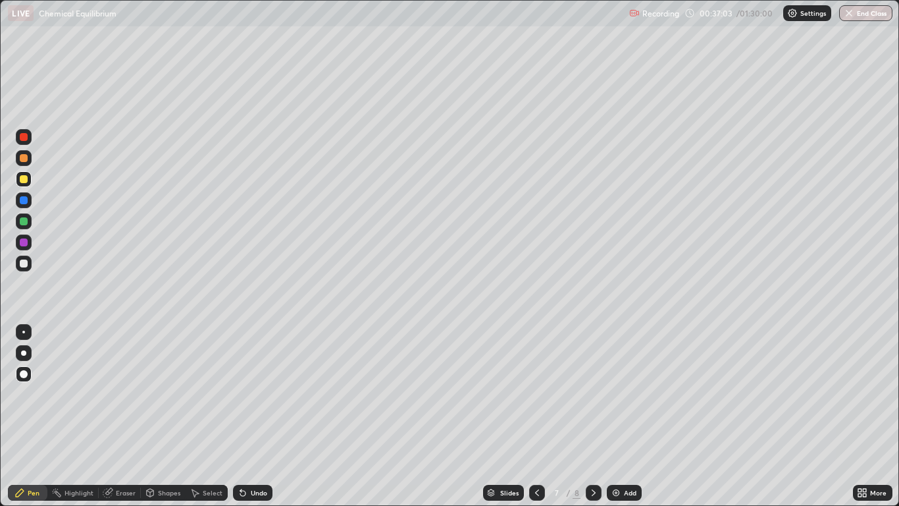
click at [258, 416] on div "Undo" at bounding box center [259, 492] width 16 height 7
click at [260, 416] on div "Undo" at bounding box center [259, 492] width 16 height 7
click at [591, 416] on icon at bounding box center [594, 492] width 11 height 11
click at [26, 223] on div at bounding box center [24, 221] width 8 height 8
click at [29, 267] on div at bounding box center [24, 263] width 16 height 16
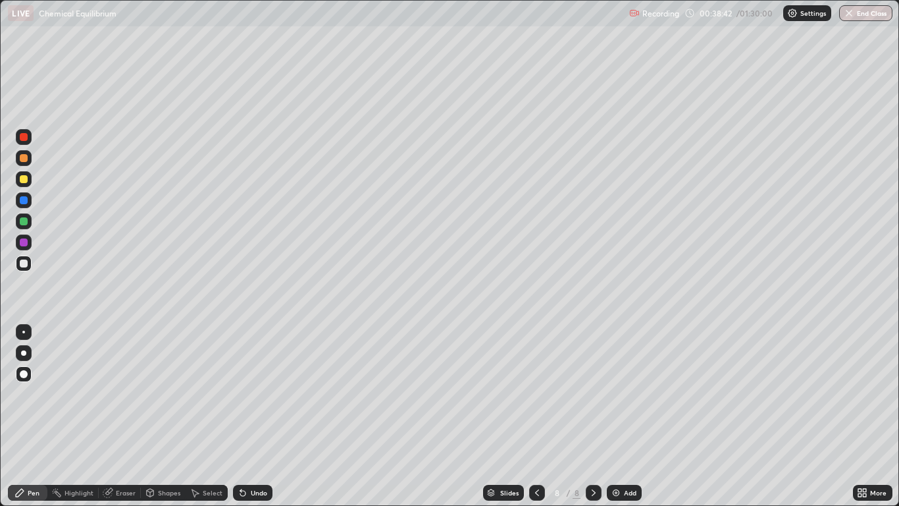
click at [21, 178] on div at bounding box center [24, 179] width 8 height 8
click at [203, 416] on div "Select" at bounding box center [213, 492] width 20 height 7
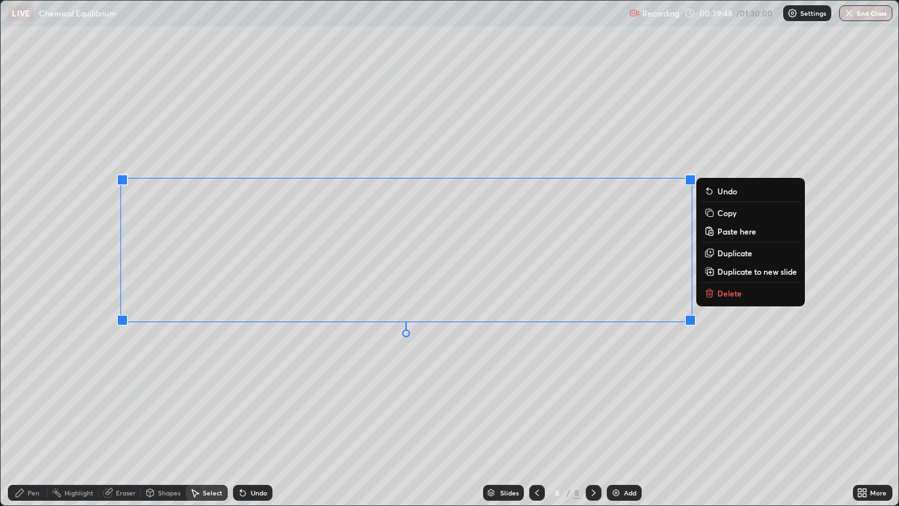
click at [693, 390] on div "0 ° Undo Copy Paste here Duplicate Duplicate to new slide Delete" at bounding box center [449, 253] width 897 height 504
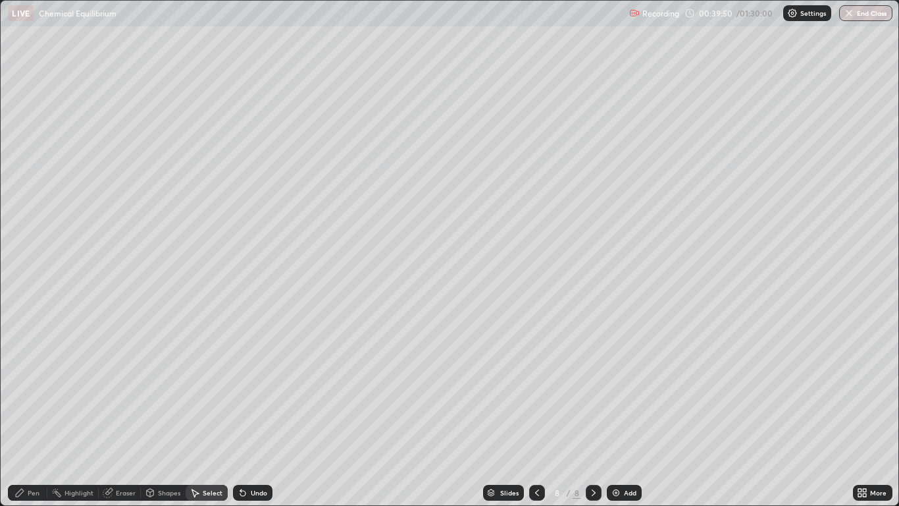
click at [34, 416] on div "Pen" at bounding box center [34, 492] width 12 height 7
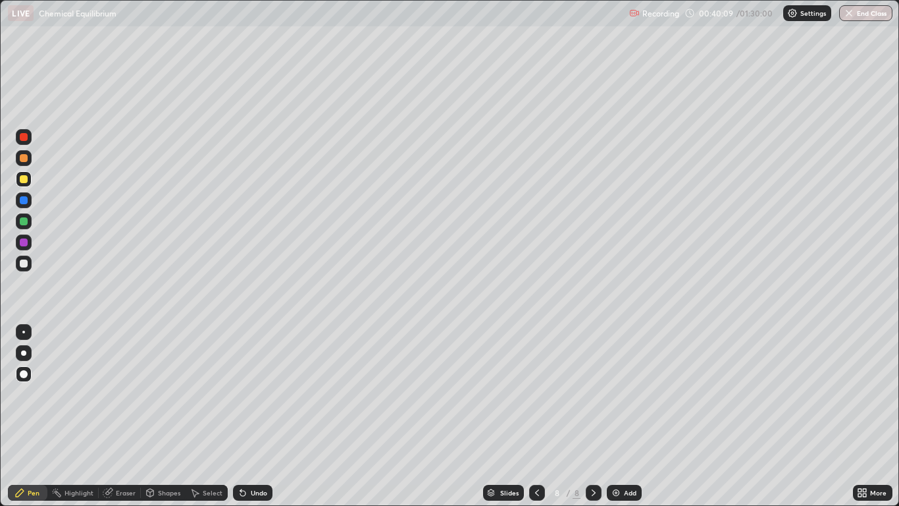
click at [162, 416] on div "Shapes" at bounding box center [169, 492] width 22 height 7
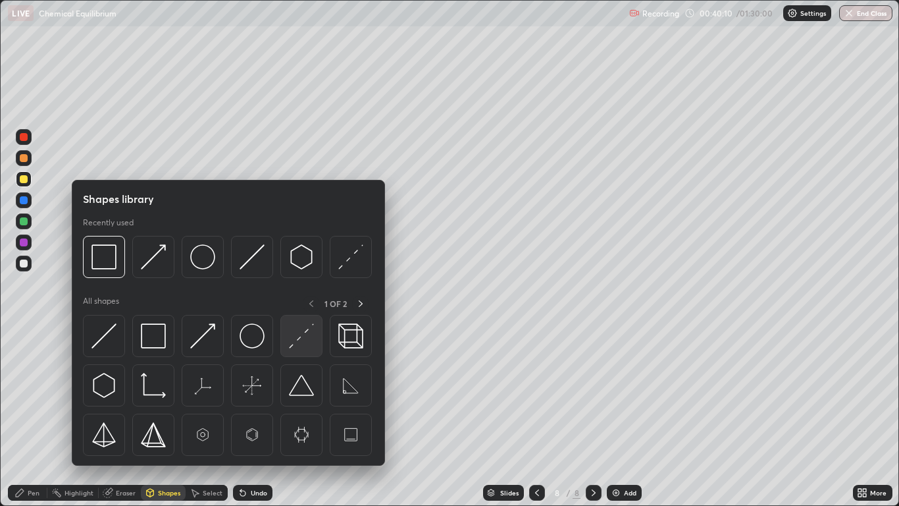
click at [299, 339] on img at bounding box center [301, 335] width 25 height 25
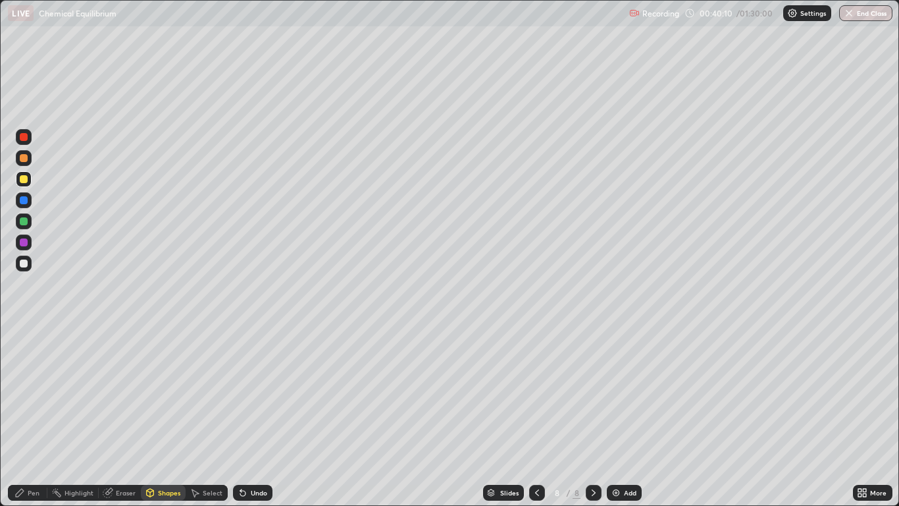
click at [25, 243] on div at bounding box center [24, 242] width 8 height 8
click at [251, 416] on div "Undo" at bounding box center [259, 492] width 16 height 7
click at [32, 416] on div "Pen" at bounding box center [34, 492] width 12 height 7
click at [26, 265] on div at bounding box center [24, 263] width 8 height 8
click at [211, 416] on div "Select" at bounding box center [213, 492] width 20 height 7
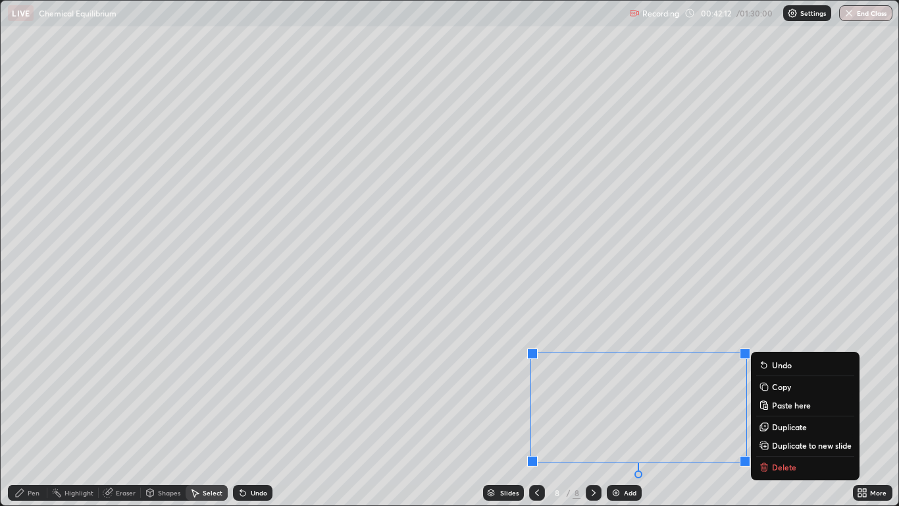
click at [842, 227] on div "0 ° Undo Copy Paste here Duplicate Duplicate to new slide Delete" at bounding box center [449, 253] width 897 height 504
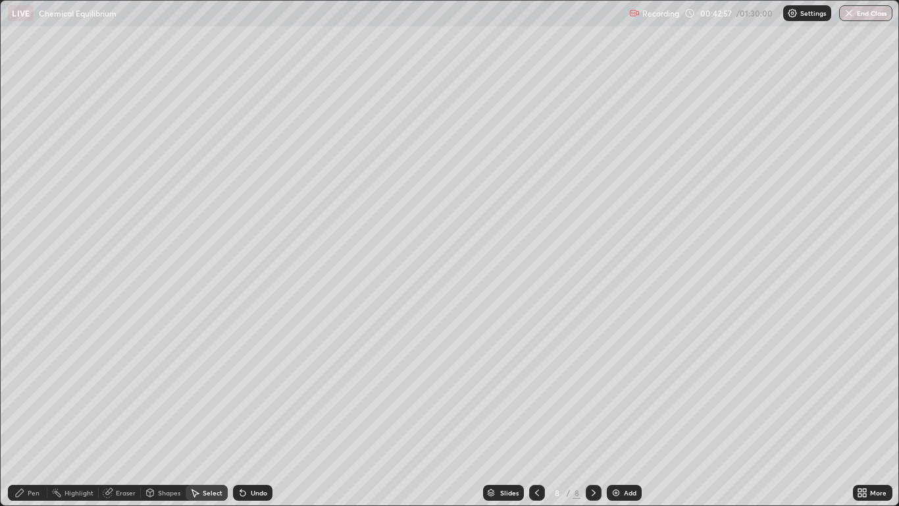
click at [633, 416] on div "Add" at bounding box center [624, 493] width 35 height 16
click at [538, 416] on icon at bounding box center [537, 492] width 4 height 7
click at [594, 416] on icon at bounding box center [594, 492] width 11 height 11
click at [540, 416] on icon at bounding box center [537, 492] width 11 height 11
click at [587, 416] on div at bounding box center [594, 493] width 16 height 16
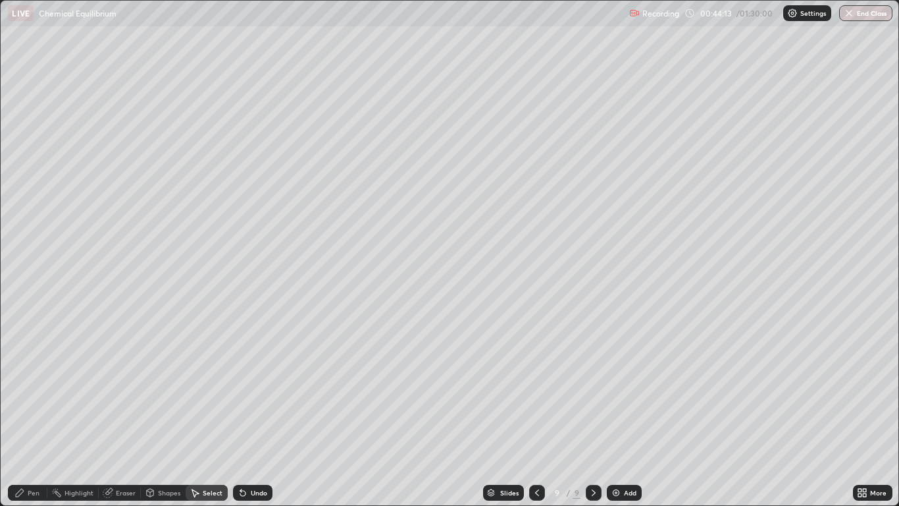
click at [36, 416] on div "Pen" at bounding box center [34, 492] width 12 height 7
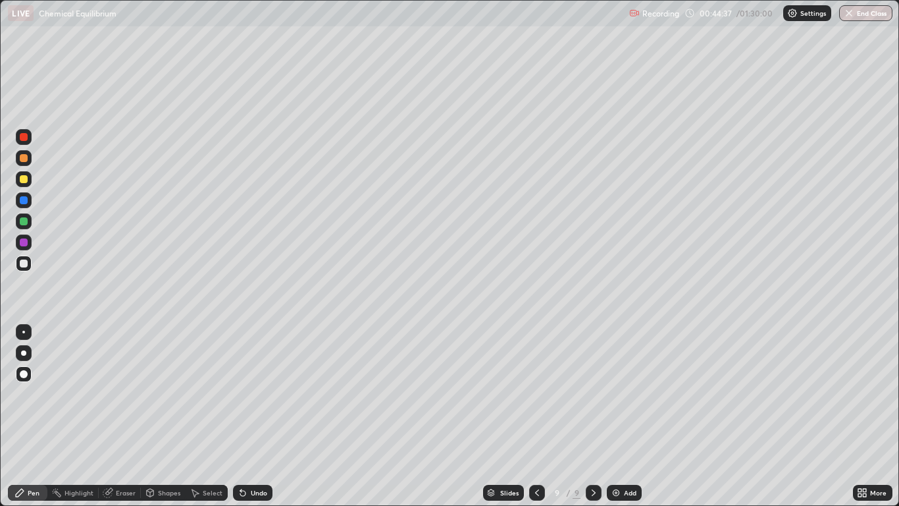
click at [537, 416] on icon at bounding box center [537, 492] width 11 height 11
click at [594, 416] on div at bounding box center [594, 493] width 16 height 16
click at [538, 416] on icon at bounding box center [537, 492] width 11 height 11
click at [590, 416] on icon at bounding box center [594, 492] width 11 height 11
click at [535, 416] on icon at bounding box center [537, 492] width 4 height 7
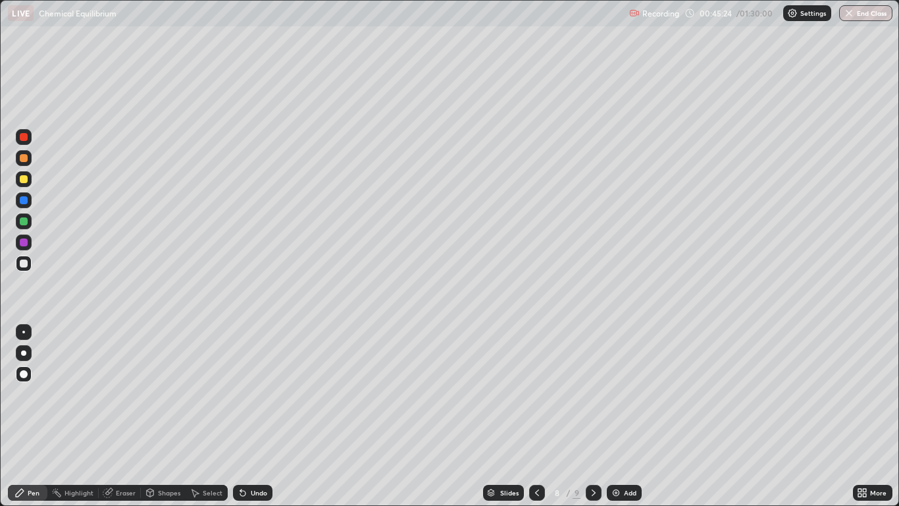
click at [592, 416] on icon at bounding box center [594, 492] width 11 height 11
click at [537, 416] on icon at bounding box center [537, 492] width 11 height 11
click at [594, 416] on icon at bounding box center [594, 492] width 11 height 11
click at [538, 416] on icon at bounding box center [537, 492] width 11 height 11
click at [593, 416] on icon at bounding box center [594, 492] width 11 height 11
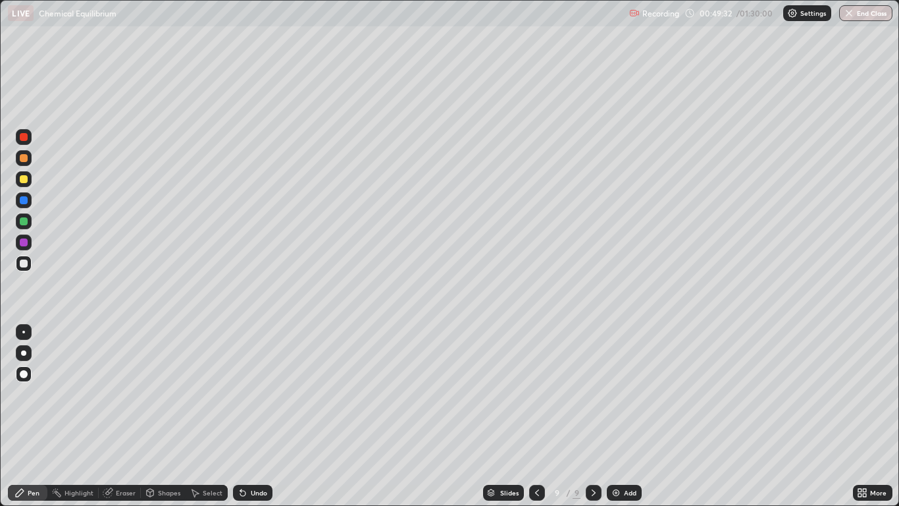
click at [631, 416] on div "Add" at bounding box center [630, 492] width 13 height 7
click at [24, 180] on div at bounding box center [24, 179] width 8 height 8
click at [212, 416] on div "Select" at bounding box center [213, 492] width 20 height 7
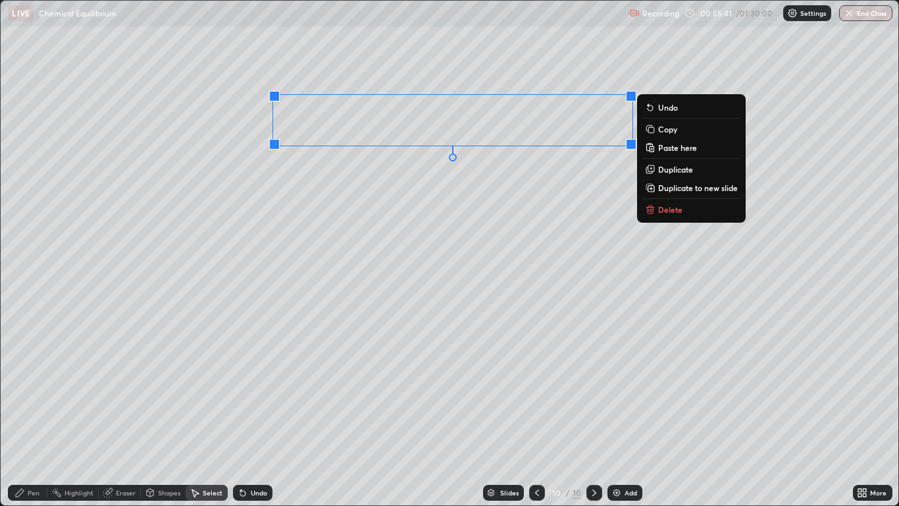
click at [695, 131] on button "Copy" at bounding box center [692, 129] width 98 height 16
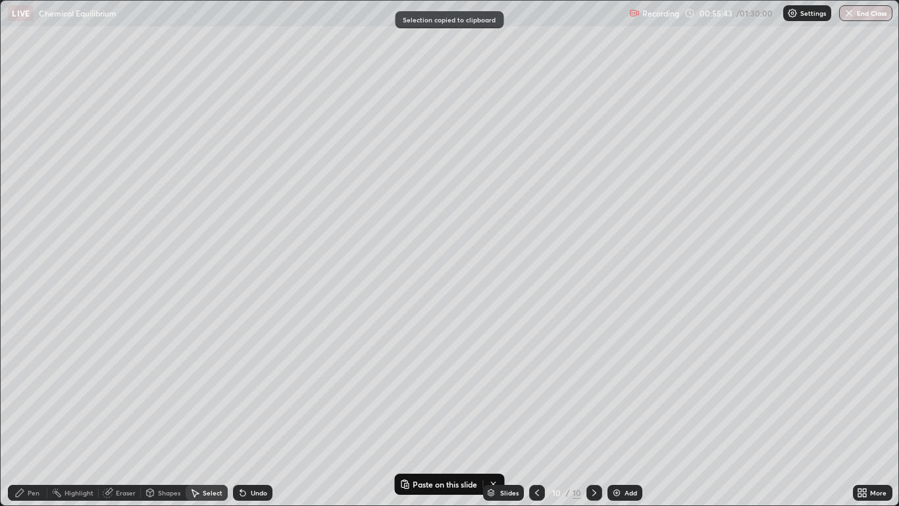
click at [625, 416] on div "Add" at bounding box center [631, 492] width 13 height 7
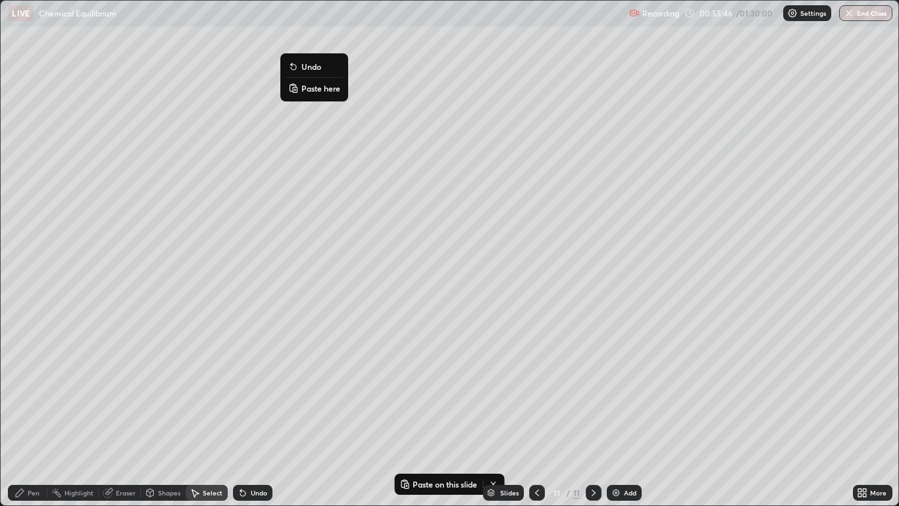
click at [319, 90] on p "Paste here" at bounding box center [321, 88] width 39 height 11
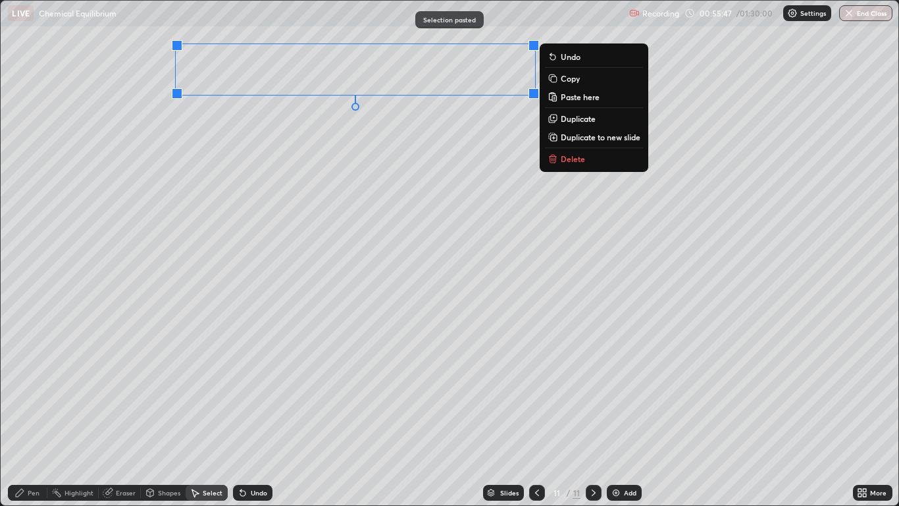
click at [271, 259] on div "0 ° Undo Copy Paste here Duplicate Duplicate to new slide Delete" at bounding box center [449, 253] width 897 height 504
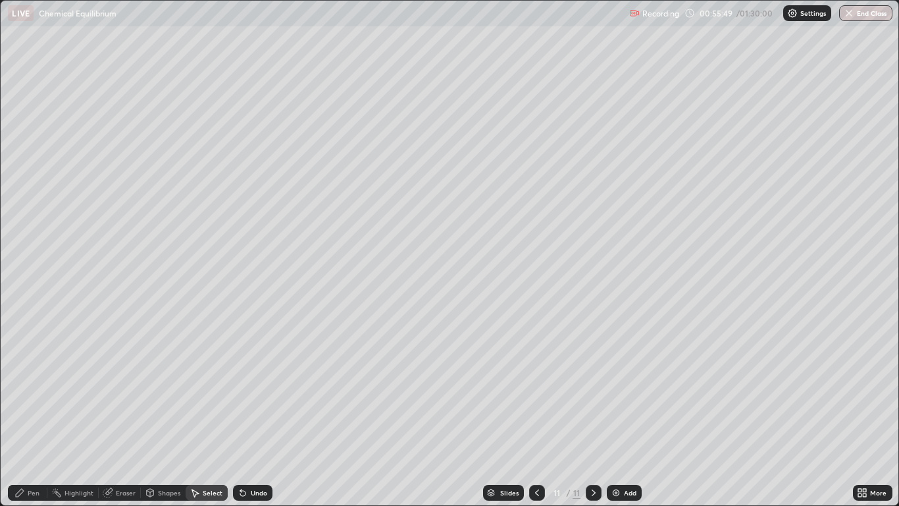
click at [537, 416] on icon at bounding box center [537, 492] width 11 height 11
click at [535, 416] on icon at bounding box center [537, 492] width 11 height 11
click at [593, 416] on icon at bounding box center [594, 492] width 11 height 11
click at [24, 416] on icon at bounding box center [19, 492] width 11 height 11
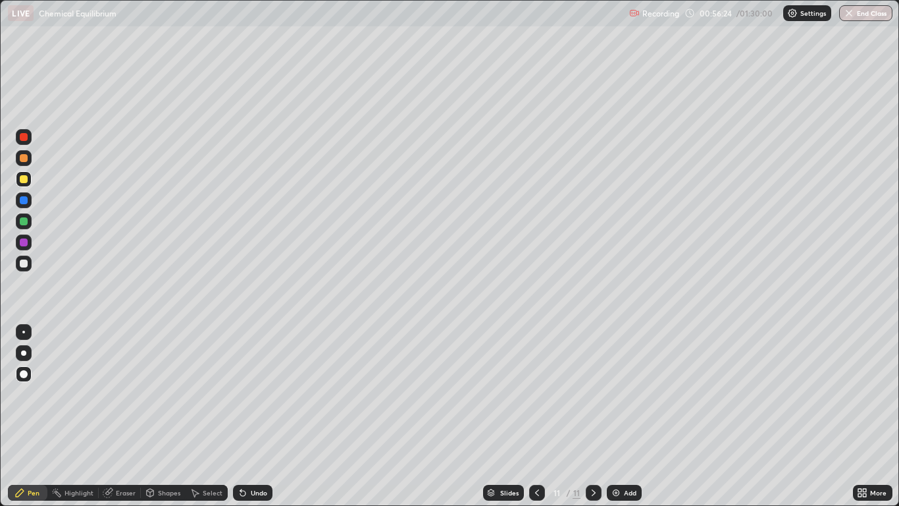
click at [166, 416] on div "Shapes" at bounding box center [169, 492] width 22 height 7
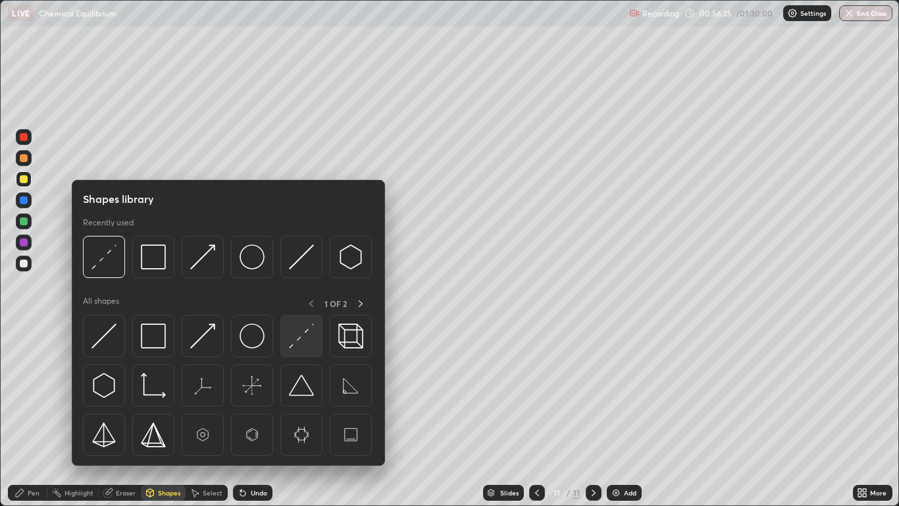
click at [299, 342] on img at bounding box center [301, 335] width 25 height 25
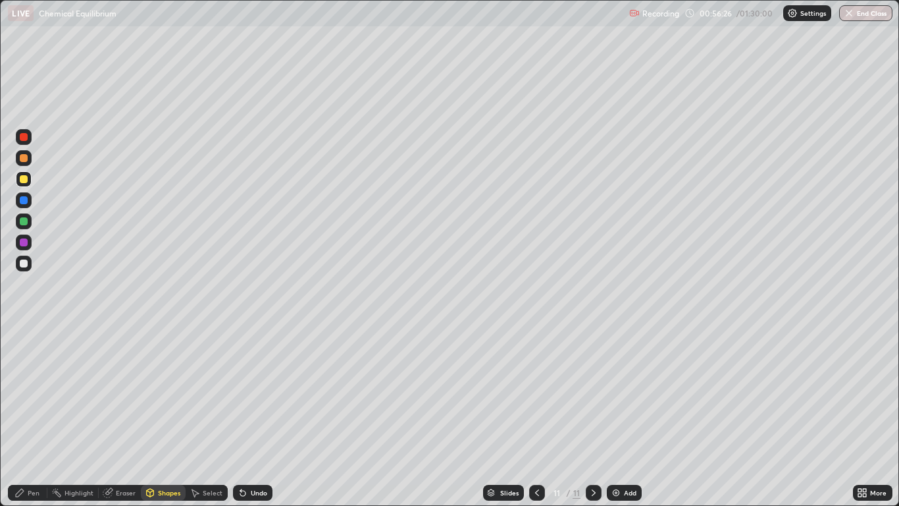
click at [24, 221] on div at bounding box center [24, 221] width 8 height 8
click at [41, 416] on div "Pen" at bounding box center [27, 493] width 39 height 16
click at [537, 416] on icon at bounding box center [537, 492] width 11 height 11
click at [594, 416] on icon at bounding box center [594, 492] width 11 height 11
click at [540, 416] on div at bounding box center [537, 493] width 16 height 16
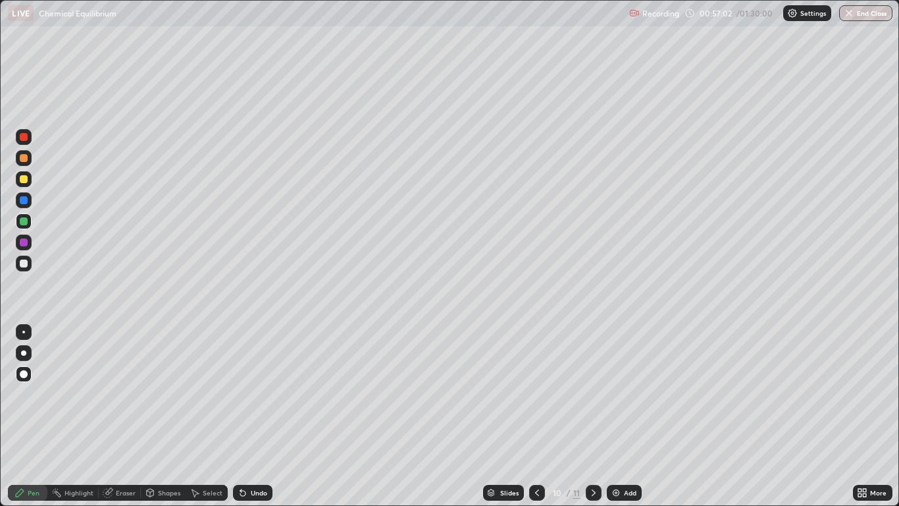
click at [593, 416] on icon at bounding box center [594, 492] width 11 height 11
click at [209, 416] on div "Select" at bounding box center [213, 492] width 20 height 7
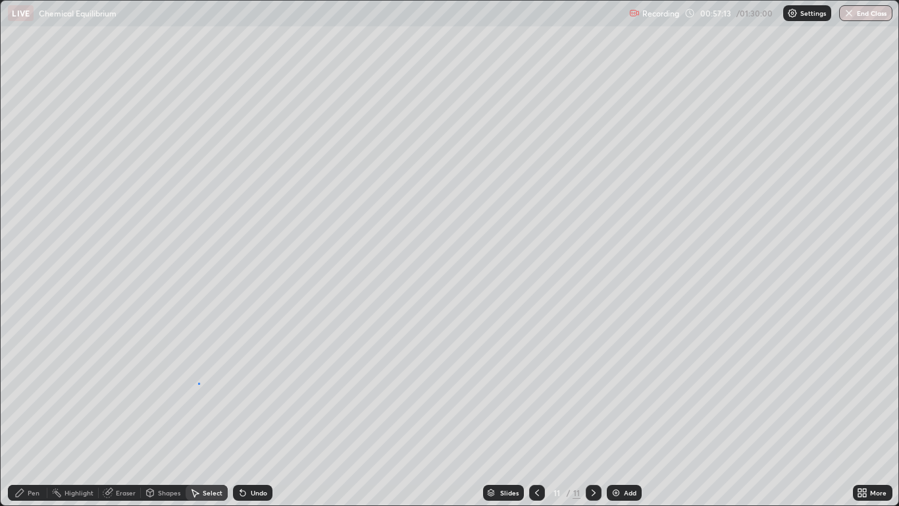
click at [198, 383] on div "0 ° Undo Copy Paste here Duplicate Duplicate to new slide Delete" at bounding box center [449, 253] width 897 height 504
click at [38, 416] on div "Pen" at bounding box center [34, 492] width 12 height 7
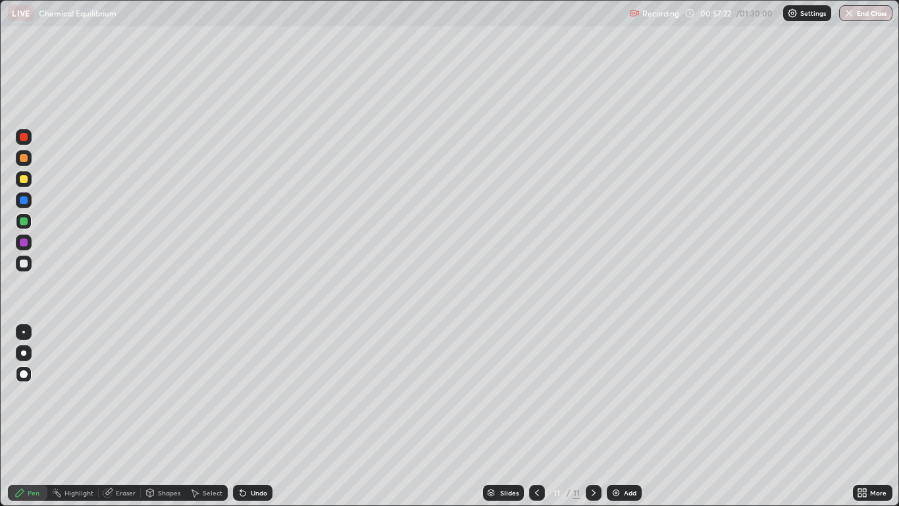
click at [28, 261] on div at bounding box center [24, 263] width 16 height 16
click at [267, 416] on div "Undo" at bounding box center [252, 493] width 39 height 16
click at [252, 416] on div "Undo" at bounding box center [259, 492] width 16 height 7
click at [22, 242] on div at bounding box center [24, 242] width 8 height 8
click at [269, 416] on div "Undo" at bounding box center [252, 493] width 39 height 16
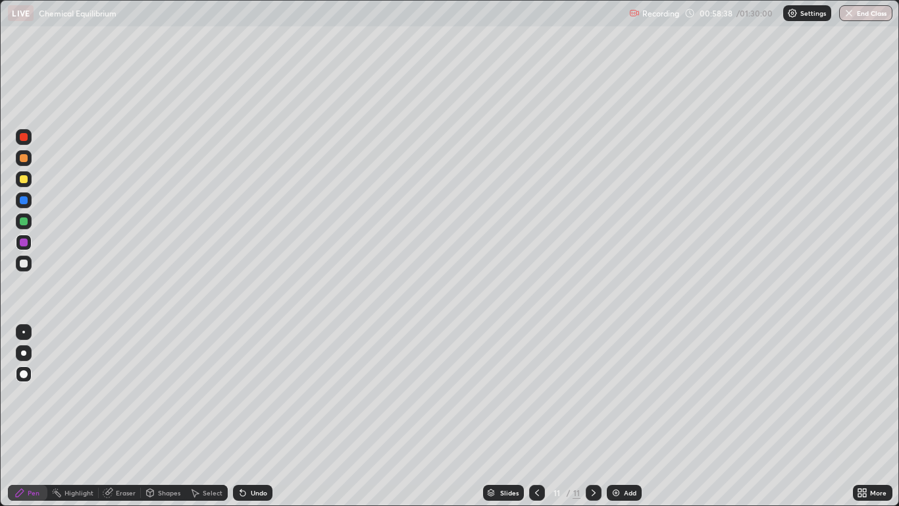
click at [261, 416] on div "Undo" at bounding box center [259, 492] width 16 height 7
click at [258, 416] on div "Undo" at bounding box center [259, 492] width 16 height 7
click at [262, 416] on div "Undo" at bounding box center [259, 492] width 16 height 7
click at [20, 260] on div at bounding box center [24, 263] width 8 height 8
click at [129, 416] on div "Eraser" at bounding box center [126, 492] width 20 height 7
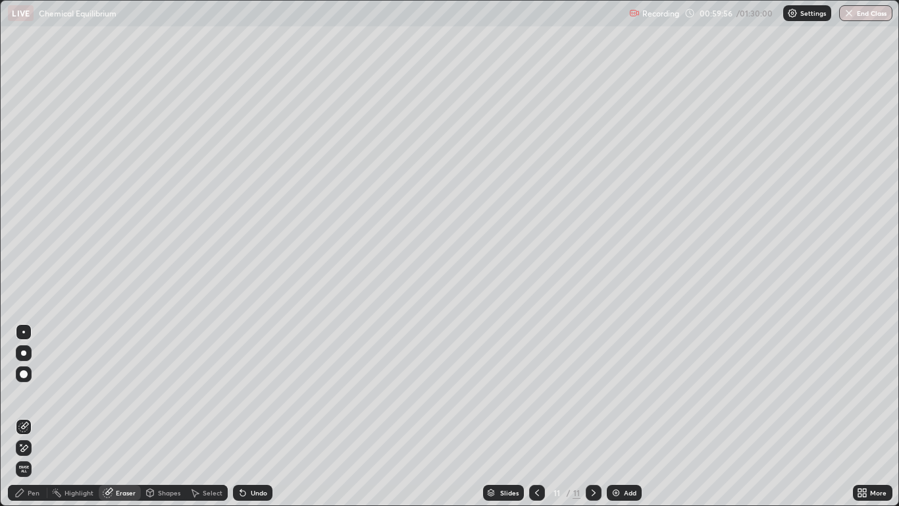
click at [40, 416] on div "Pen" at bounding box center [27, 493] width 39 height 16
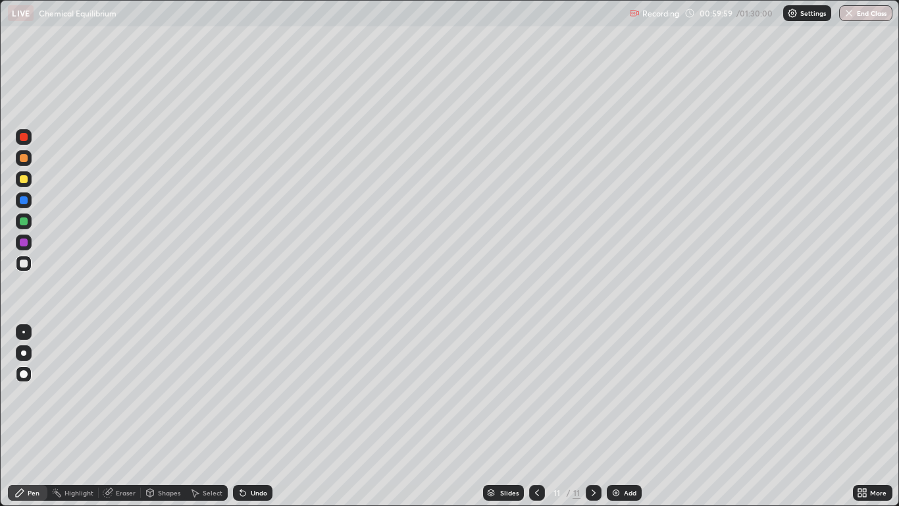
click at [30, 248] on div at bounding box center [24, 242] width 16 height 16
click at [629, 416] on div "Add" at bounding box center [630, 492] width 13 height 7
click at [24, 266] on div at bounding box center [24, 263] width 8 height 8
click at [24, 177] on div at bounding box center [24, 179] width 8 height 8
click at [258, 416] on div "Undo" at bounding box center [259, 492] width 16 height 7
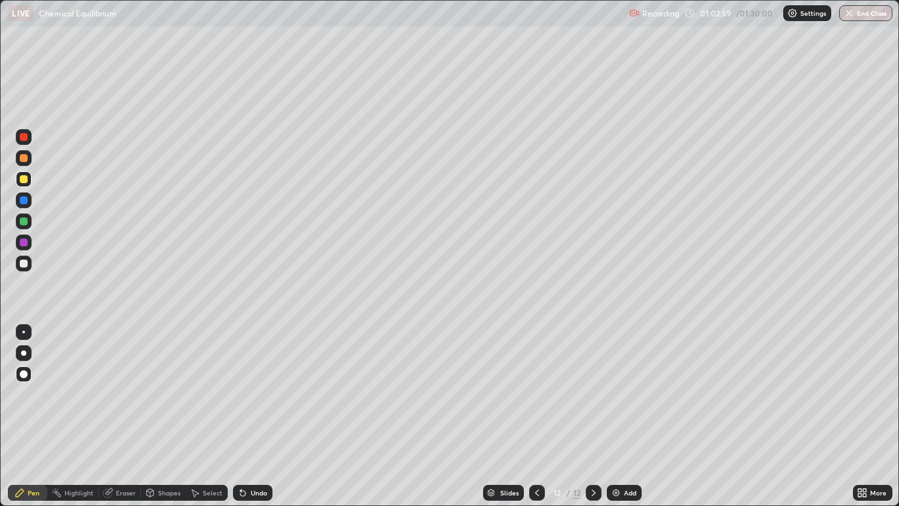
click at [24, 219] on div at bounding box center [24, 221] width 8 height 8
click at [24, 222] on div at bounding box center [24, 221] width 8 height 8
click at [27, 243] on div at bounding box center [24, 242] width 8 height 8
click at [24, 264] on div at bounding box center [24, 263] width 8 height 8
click at [260, 416] on div "Undo" at bounding box center [259, 492] width 16 height 7
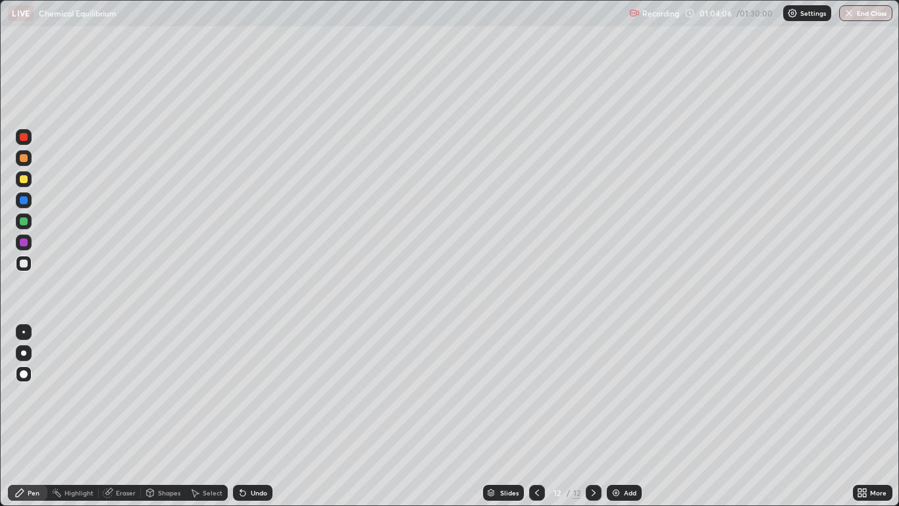
click at [261, 416] on div "Undo" at bounding box center [259, 492] width 16 height 7
click at [258, 416] on div "Undo" at bounding box center [259, 492] width 16 height 7
click at [260, 416] on div "Undo" at bounding box center [259, 492] width 16 height 7
click at [255, 416] on div "Undo" at bounding box center [259, 492] width 16 height 7
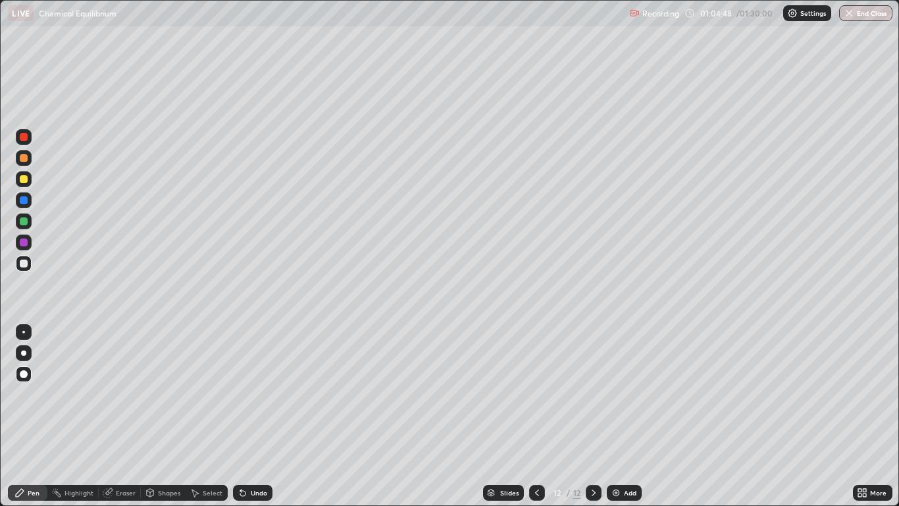
click at [256, 416] on div "Undo" at bounding box center [259, 492] width 16 height 7
click at [254, 416] on div "Undo" at bounding box center [259, 492] width 16 height 7
click at [253, 416] on div "Undo" at bounding box center [259, 492] width 16 height 7
click at [251, 416] on div "Undo" at bounding box center [259, 492] width 16 height 7
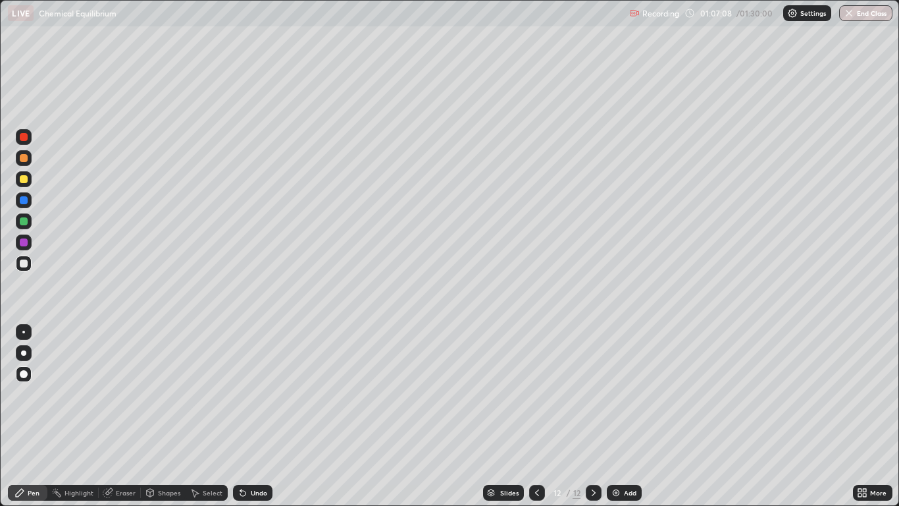
click at [629, 416] on div "Add" at bounding box center [630, 492] width 13 height 7
click at [22, 182] on div at bounding box center [24, 179] width 8 height 8
click at [261, 416] on div "Undo" at bounding box center [252, 493] width 39 height 16
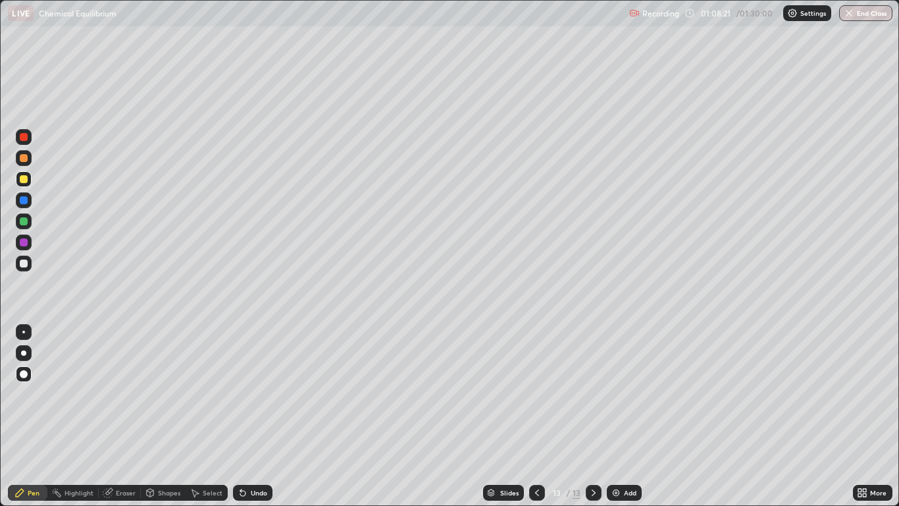
click at [262, 416] on div "Undo" at bounding box center [252, 493] width 39 height 16
click at [263, 416] on div "Undo" at bounding box center [259, 492] width 16 height 7
click at [259, 416] on div "Undo" at bounding box center [252, 493] width 39 height 16
click at [256, 416] on div "Undo" at bounding box center [259, 492] width 16 height 7
click at [128, 416] on div "Eraser" at bounding box center [126, 492] width 20 height 7
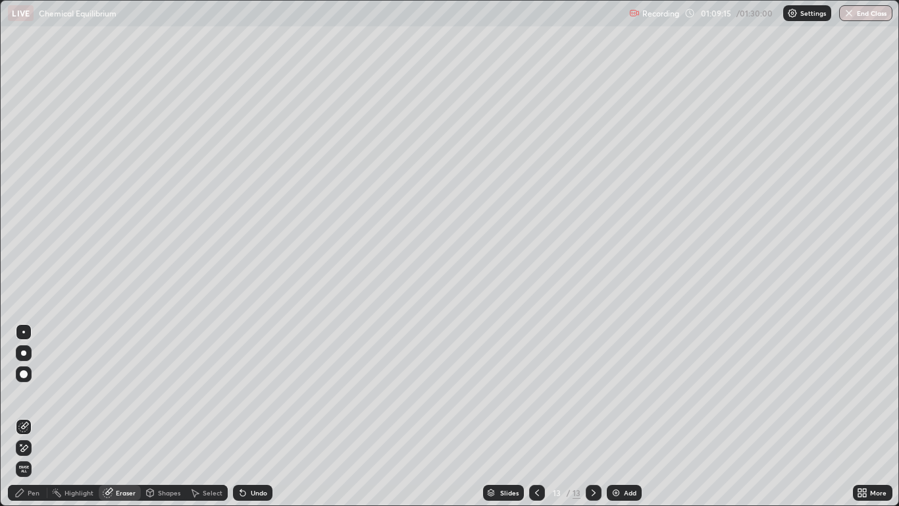
click at [31, 416] on div "Pen" at bounding box center [34, 492] width 12 height 7
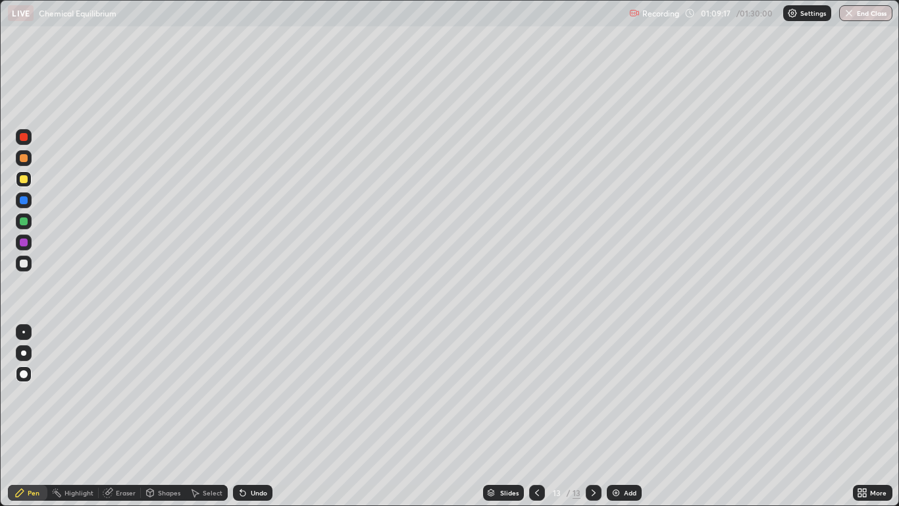
click at [24, 242] on div at bounding box center [24, 242] width 8 height 8
click at [160, 416] on div "Shapes" at bounding box center [169, 492] width 22 height 7
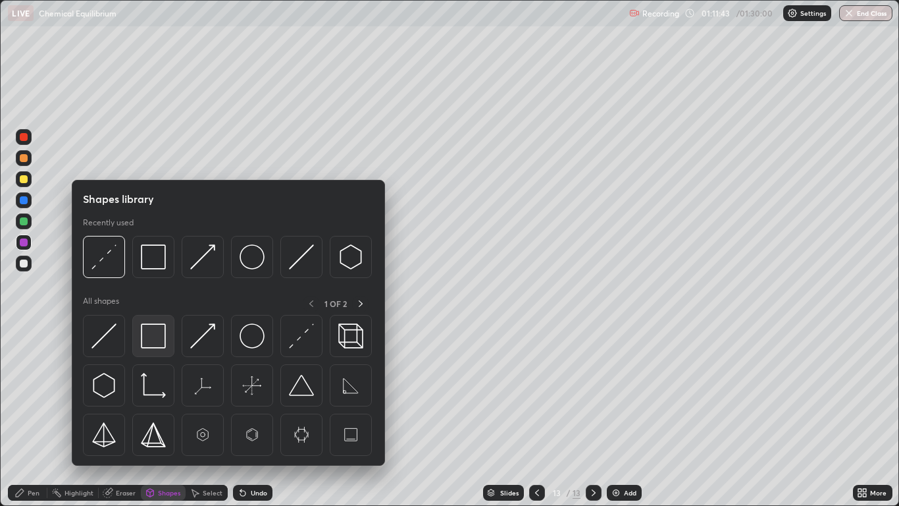
click at [150, 338] on img at bounding box center [153, 335] width 25 height 25
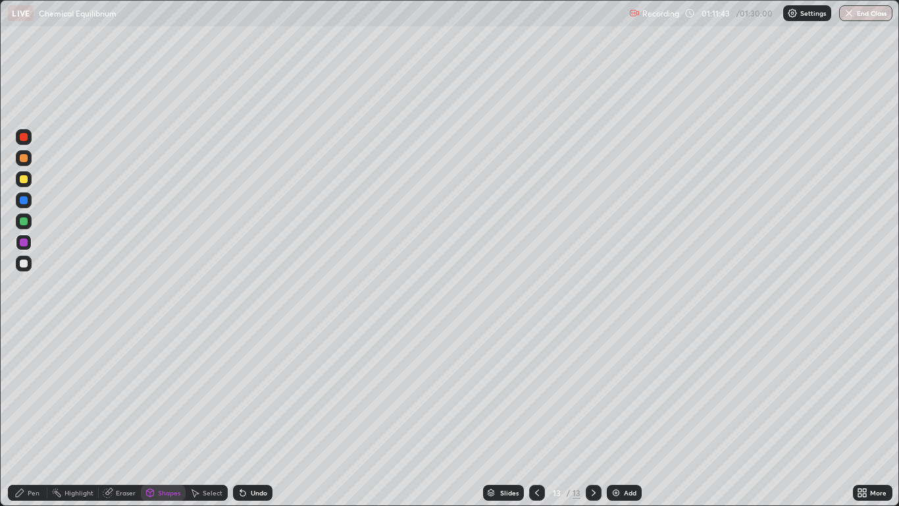
click at [25, 242] on div at bounding box center [24, 242] width 8 height 8
click at [22, 259] on div at bounding box center [24, 263] width 8 height 8
click at [205, 416] on div "Select" at bounding box center [213, 492] width 20 height 7
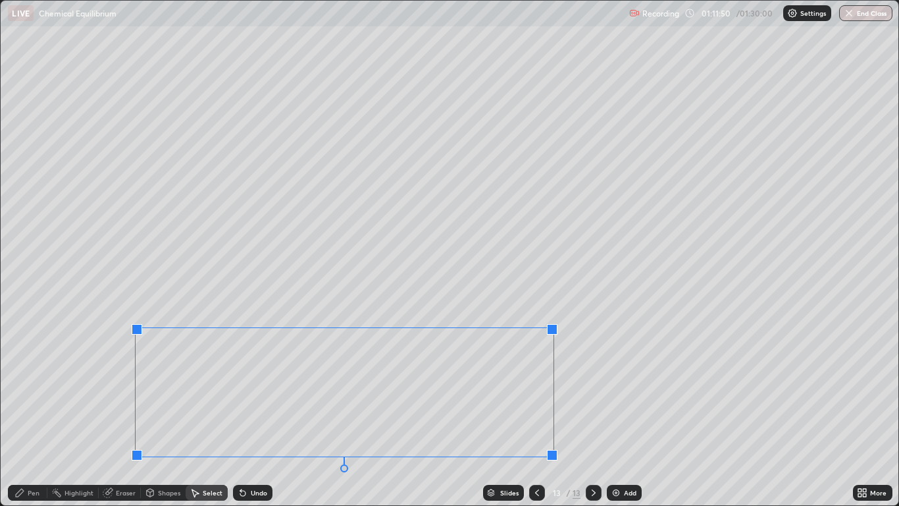
click at [136, 327] on div at bounding box center [137, 329] width 11 height 11
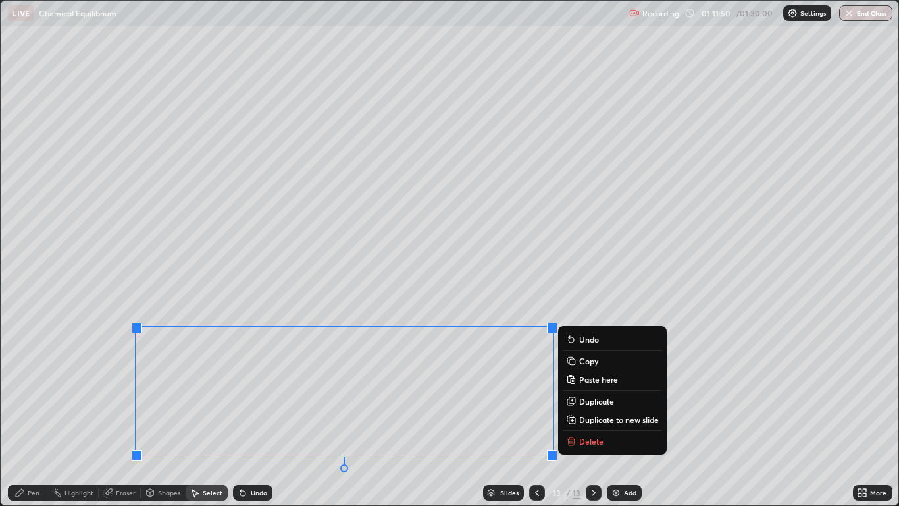
click at [64, 348] on div "0 ° Undo Copy Paste here Duplicate Duplicate to new slide Delete" at bounding box center [449, 253] width 897 height 504
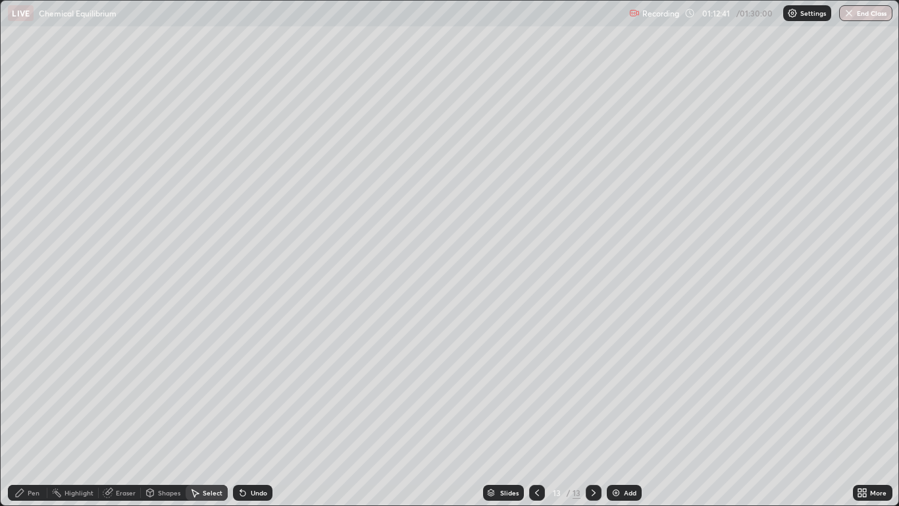
click at [537, 416] on icon at bounding box center [537, 492] width 11 height 11
click at [594, 416] on div at bounding box center [594, 493] width 16 height 16
click at [627, 416] on div "Add" at bounding box center [630, 492] width 13 height 7
click at [32, 416] on div "Pen" at bounding box center [34, 492] width 12 height 7
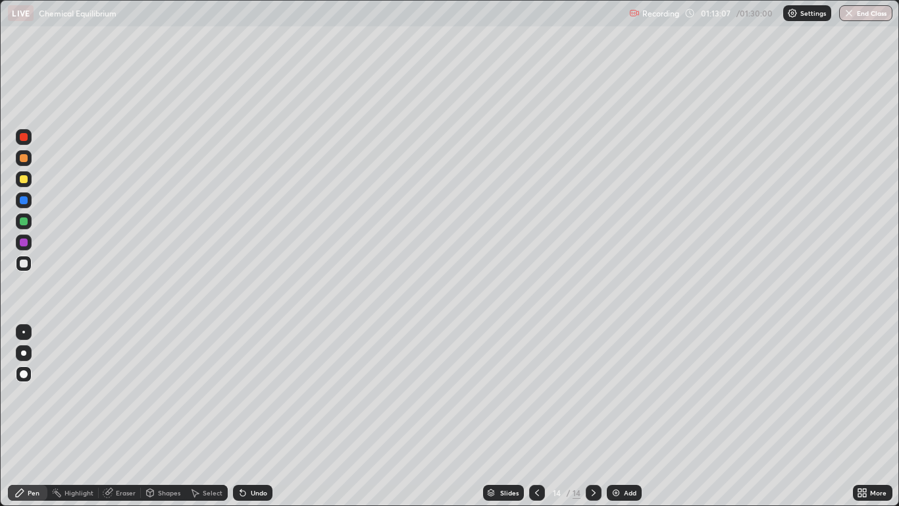
click at [24, 222] on div at bounding box center [24, 221] width 8 height 8
click at [261, 416] on div "Undo" at bounding box center [259, 492] width 16 height 7
click at [257, 416] on div "Undo" at bounding box center [259, 492] width 16 height 7
click at [258, 416] on div "Undo" at bounding box center [259, 492] width 16 height 7
click at [257, 416] on div "Undo" at bounding box center [252, 493] width 39 height 16
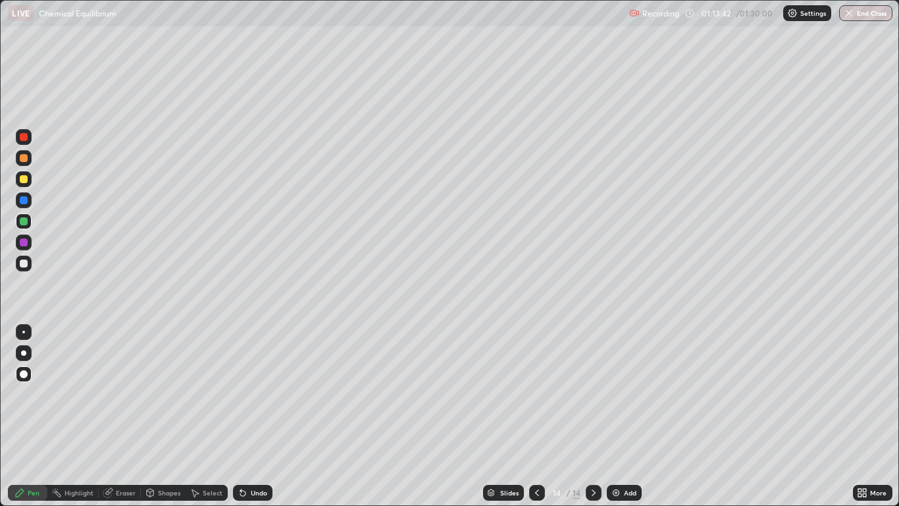
click at [259, 416] on div "Undo" at bounding box center [252, 493] width 39 height 16
click at [253, 416] on div "Undo" at bounding box center [259, 492] width 16 height 7
click at [251, 416] on div "Undo" at bounding box center [259, 492] width 16 height 7
click at [252, 416] on div "Undo" at bounding box center [252, 493] width 39 height 16
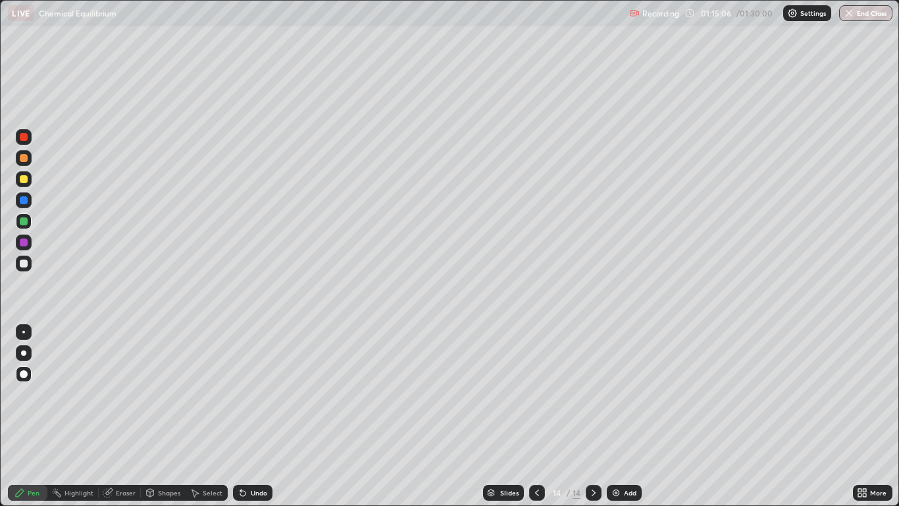
click at [263, 416] on div "Undo" at bounding box center [259, 492] width 16 height 7
click at [258, 416] on div "Undo" at bounding box center [259, 492] width 16 height 7
click at [251, 416] on div "Undo" at bounding box center [259, 492] width 16 height 7
click at [204, 416] on div "Select" at bounding box center [213, 492] width 20 height 7
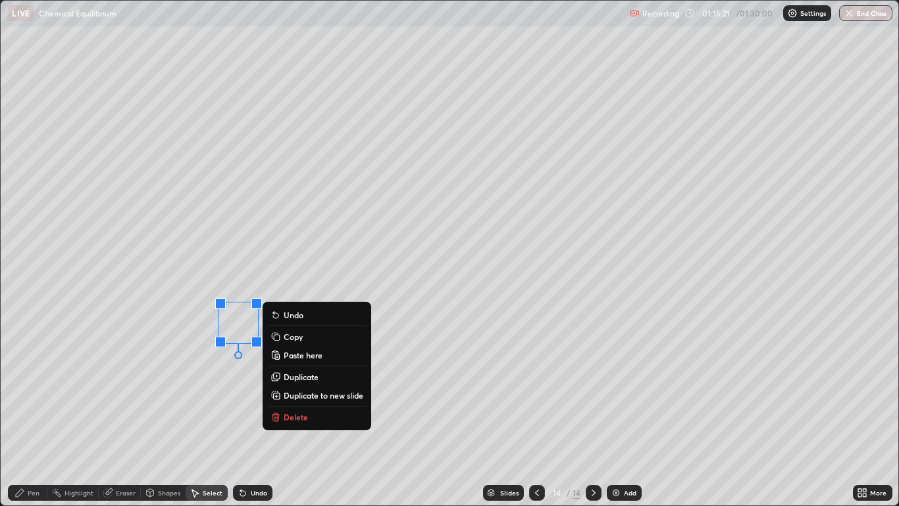
click at [34, 416] on div "Pen" at bounding box center [34, 492] width 12 height 7
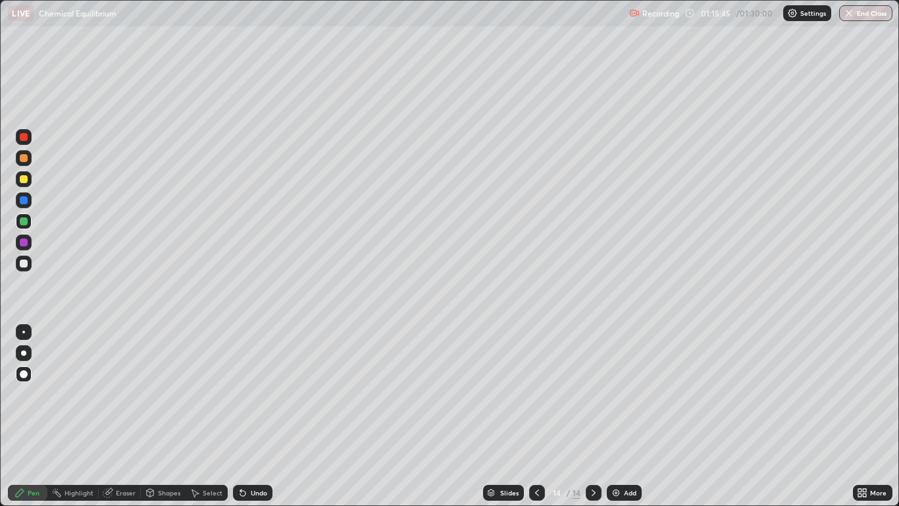
click at [251, 416] on div "Undo" at bounding box center [259, 492] width 16 height 7
click at [260, 416] on div "Undo" at bounding box center [259, 492] width 16 height 7
click at [630, 416] on div "Add" at bounding box center [630, 492] width 13 height 7
click at [251, 416] on div "Undo" at bounding box center [259, 492] width 16 height 7
click at [257, 416] on div "Undo" at bounding box center [259, 492] width 16 height 7
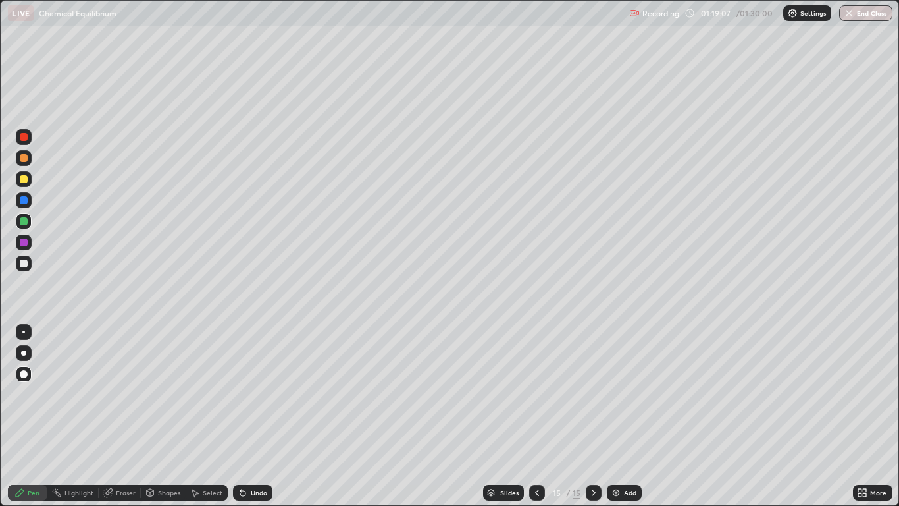
click at [246, 416] on div "Undo" at bounding box center [252, 493] width 39 height 16
click at [253, 416] on div "Undo" at bounding box center [252, 493] width 39 height 16
click at [252, 416] on div "Undo" at bounding box center [252, 493] width 39 height 16
click at [254, 416] on div "Undo" at bounding box center [252, 493] width 39 height 16
click at [257, 416] on div "Undo" at bounding box center [252, 493] width 39 height 16
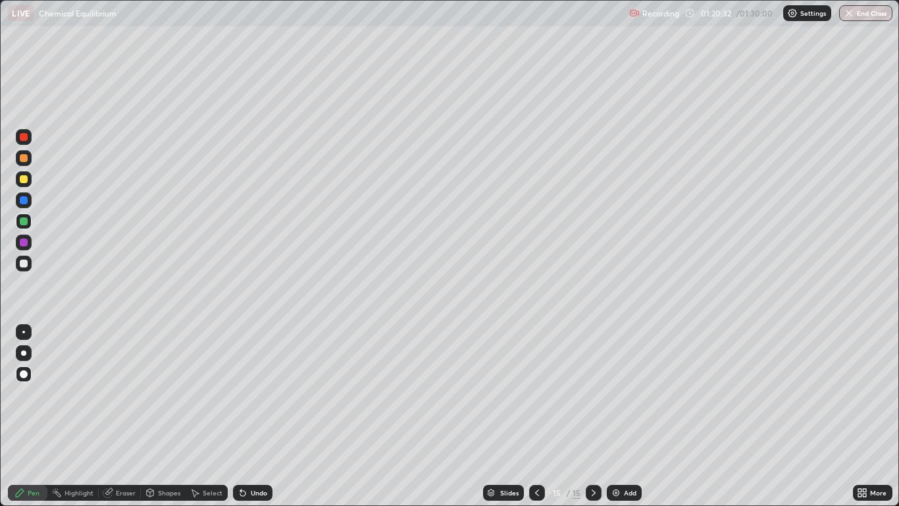
click at [253, 416] on div "Undo" at bounding box center [259, 492] width 16 height 7
click at [251, 416] on div "Undo" at bounding box center [259, 492] width 16 height 7
click at [258, 416] on div "Undo" at bounding box center [259, 492] width 16 height 7
click at [259, 416] on div "Undo" at bounding box center [259, 492] width 16 height 7
click at [208, 416] on div "Select" at bounding box center [213, 492] width 20 height 7
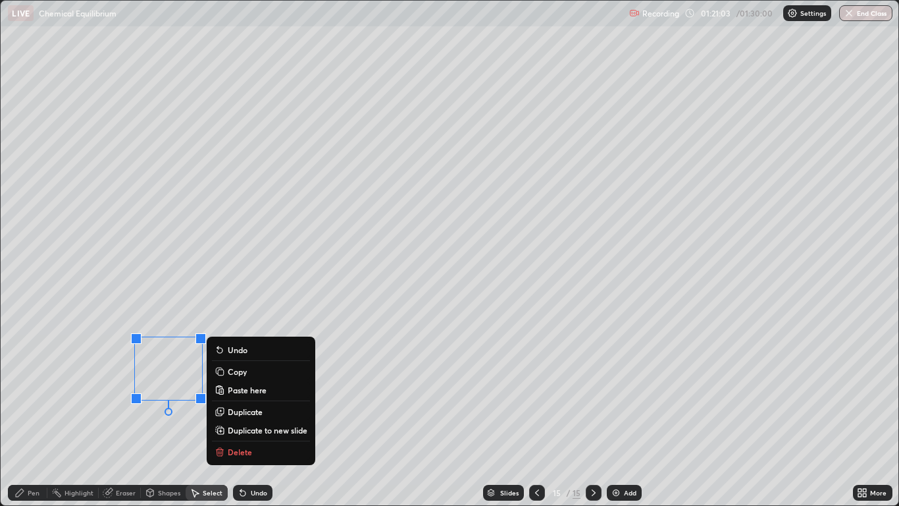
click at [34, 416] on div "Pen" at bounding box center [34, 492] width 12 height 7
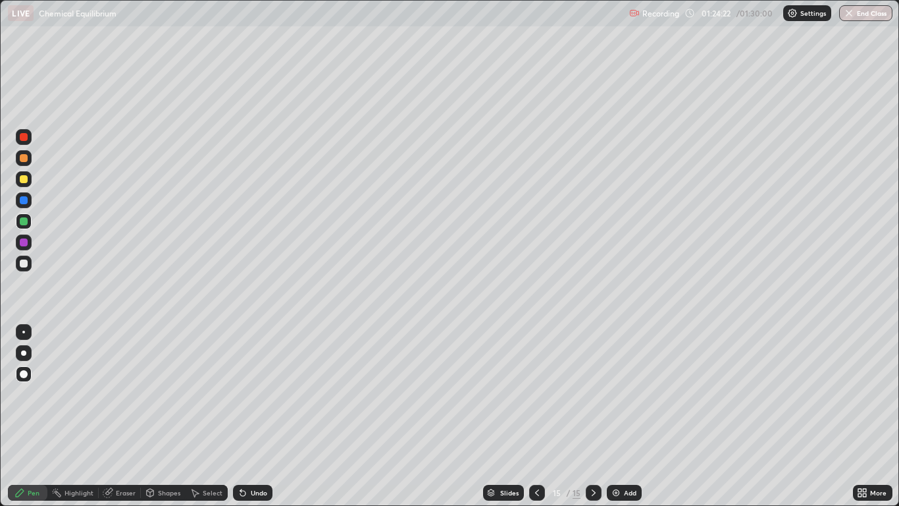
click at [621, 416] on div "Add" at bounding box center [624, 493] width 35 height 16
click at [537, 416] on icon at bounding box center [537, 492] width 11 height 11
click at [591, 416] on icon at bounding box center [594, 492] width 11 height 11
click at [537, 416] on icon at bounding box center [537, 492] width 11 height 11
click at [590, 416] on icon at bounding box center [594, 492] width 11 height 11
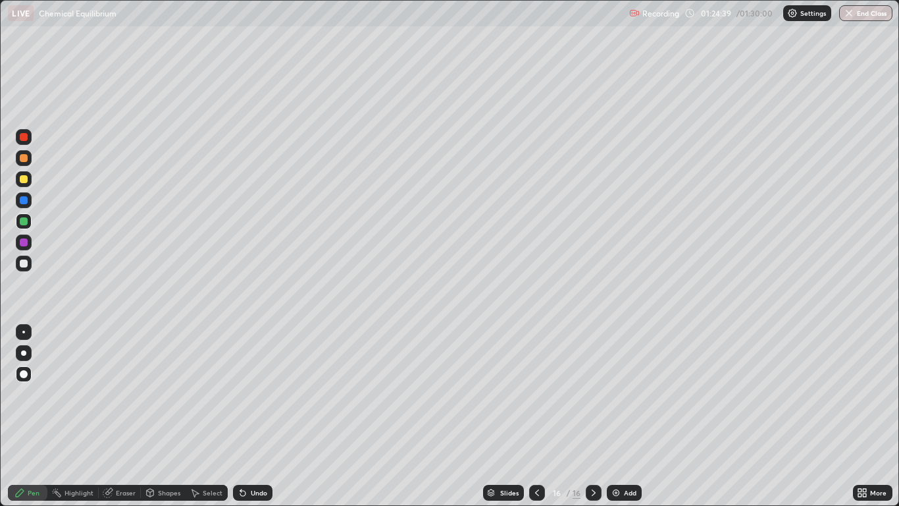
click at [535, 416] on icon at bounding box center [537, 492] width 11 height 11
click at [593, 416] on icon at bounding box center [594, 492] width 11 height 11
click at [535, 416] on div at bounding box center [537, 492] width 16 height 26
click at [593, 416] on icon at bounding box center [594, 492] width 11 height 11
click at [537, 416] on icon at bounding box center [537, 492] width 11 height 11
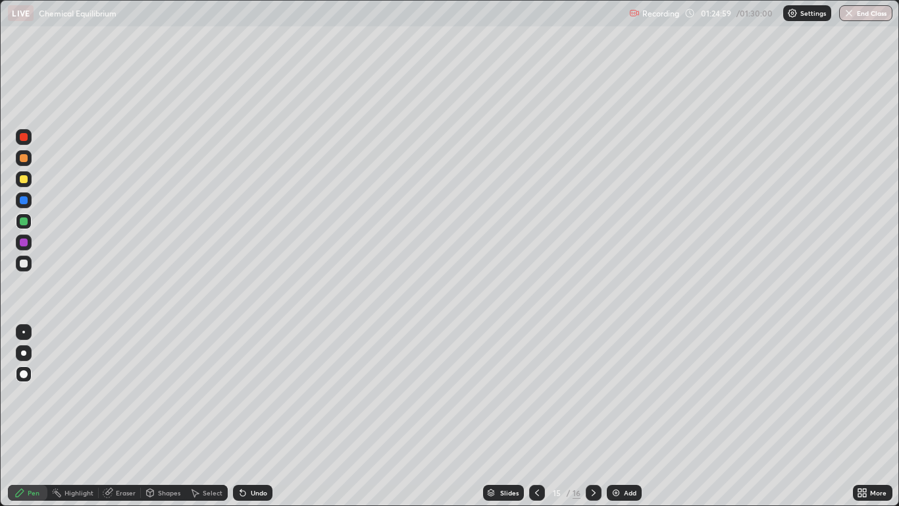
click at [593, 416] on icon at bounding box center [594, 492] width 11 height 11
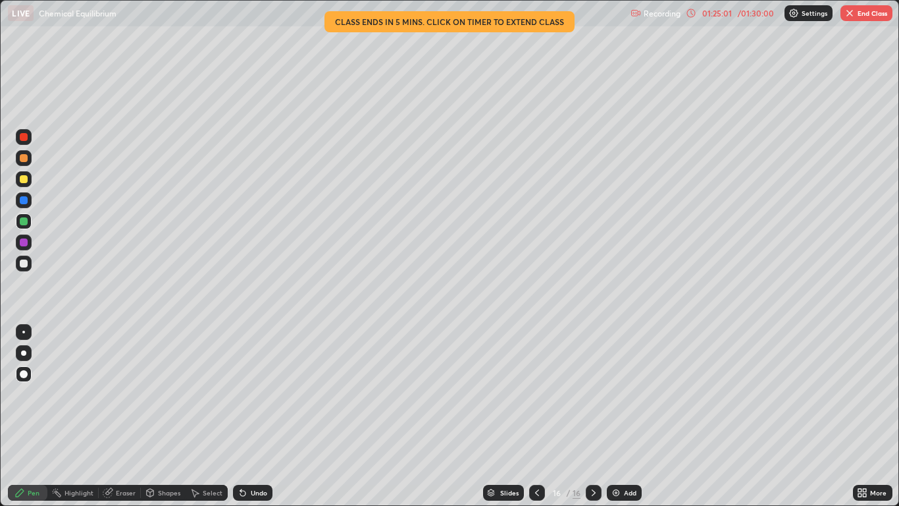
click at [25, 180] on div at bounding box center [24, 179] width 8 height 8
click at [30, 245] on div at bounding box center [24, 242] width 16 height 16
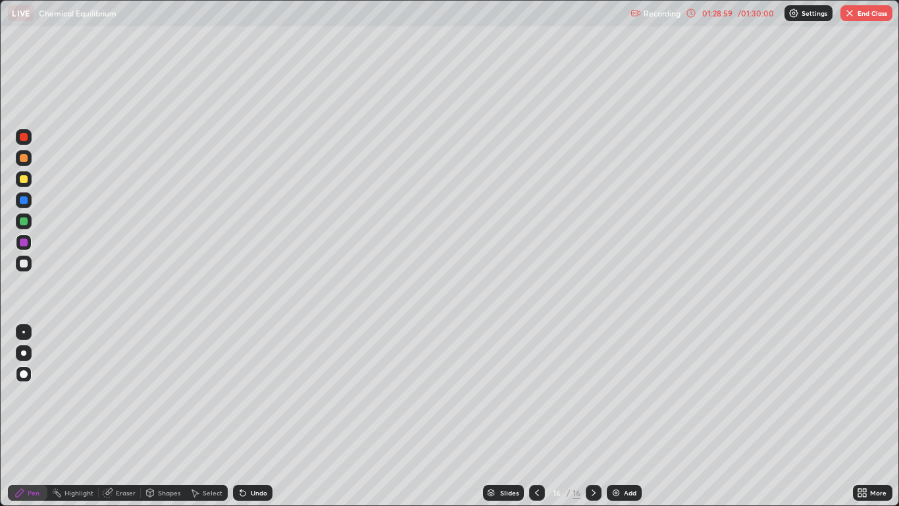
click at [867, 18] on button "End Class" at bounding box center [867, 13] width 52 height 16
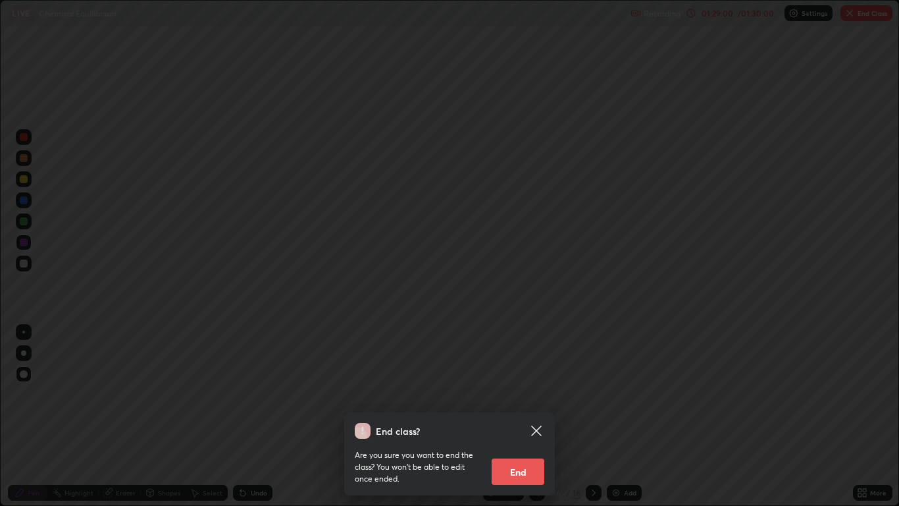
click at [513, 416] on button "End" at bounding box center [518, 471] width 53 height 26
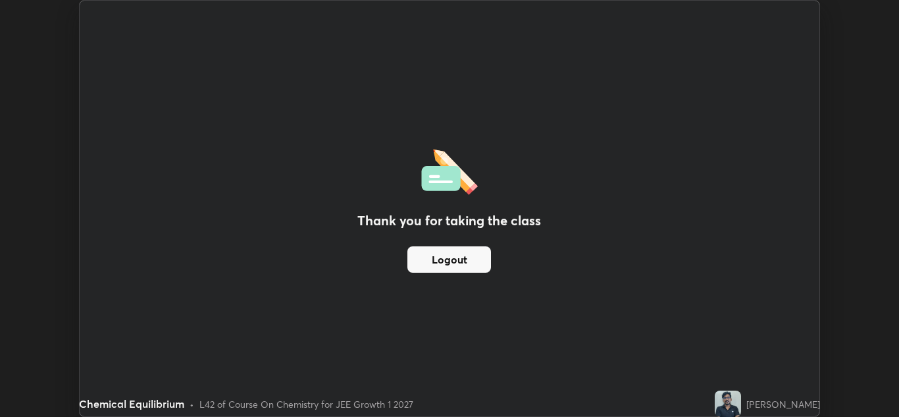
scroll to position [65414, 64931]
